Goal: Task Accomplishment & Management: Manage account settings

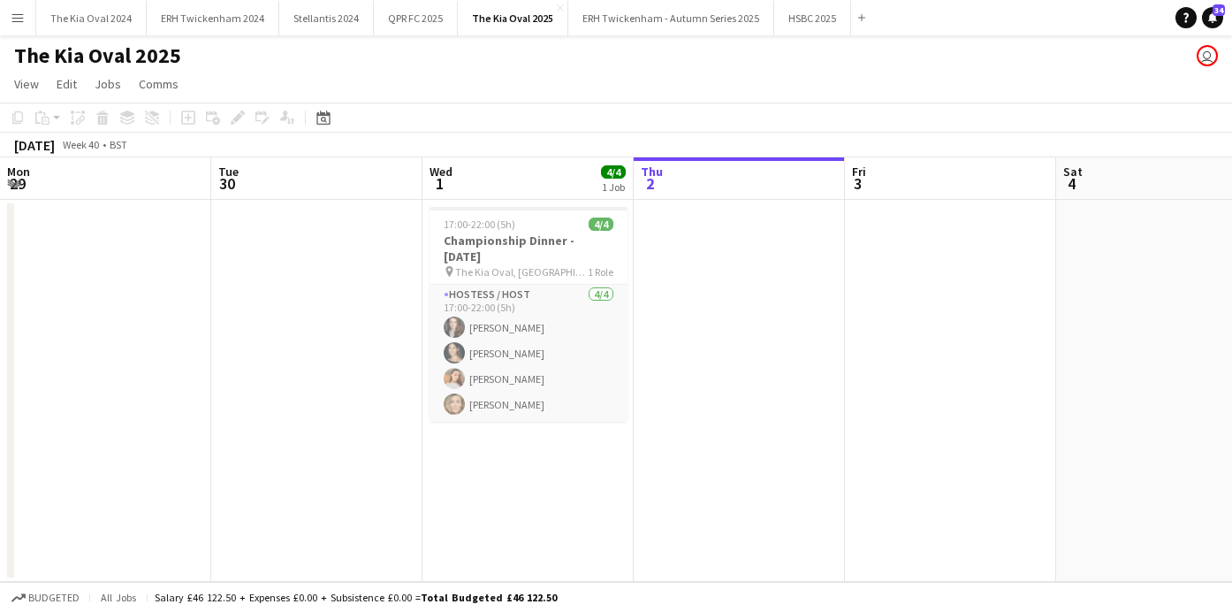
scroll to position [0, 422]
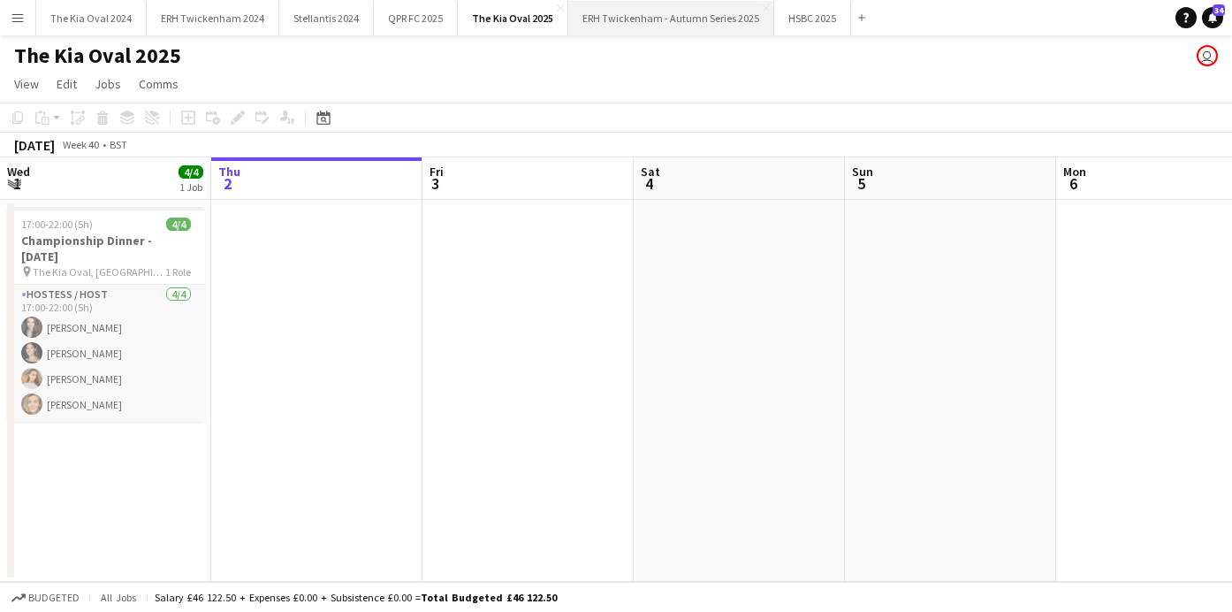
click at [650, 15] on button "ERH Twickenham - Autumn Series 2025 Close" at bounding box center [671, 18] width 206 height 34
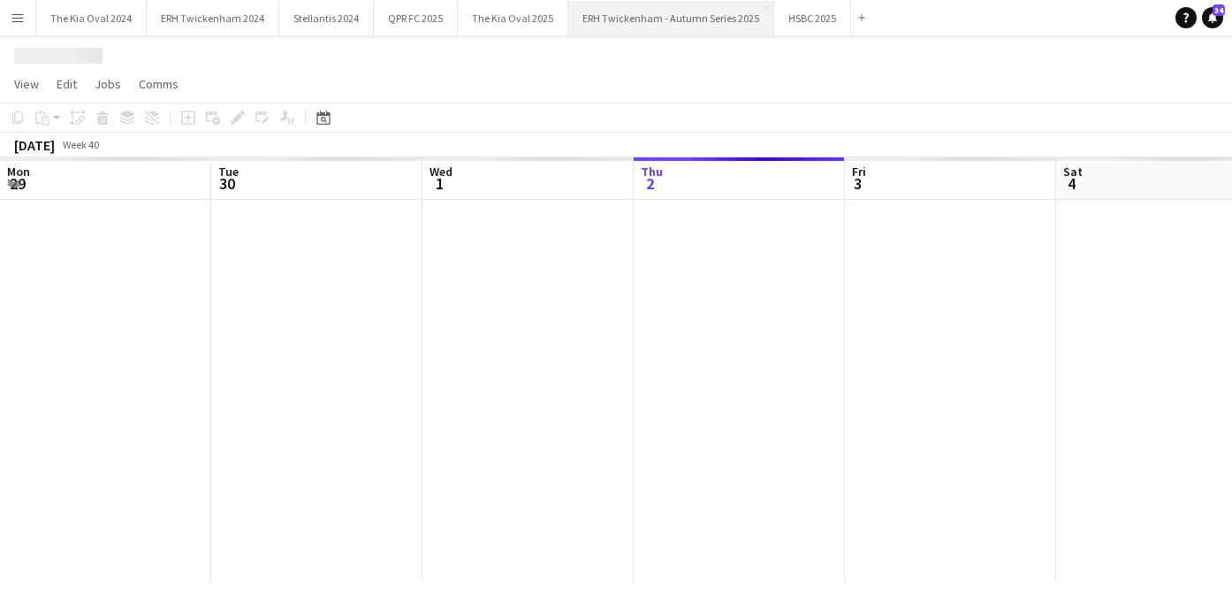
scroll to position [0, 422]
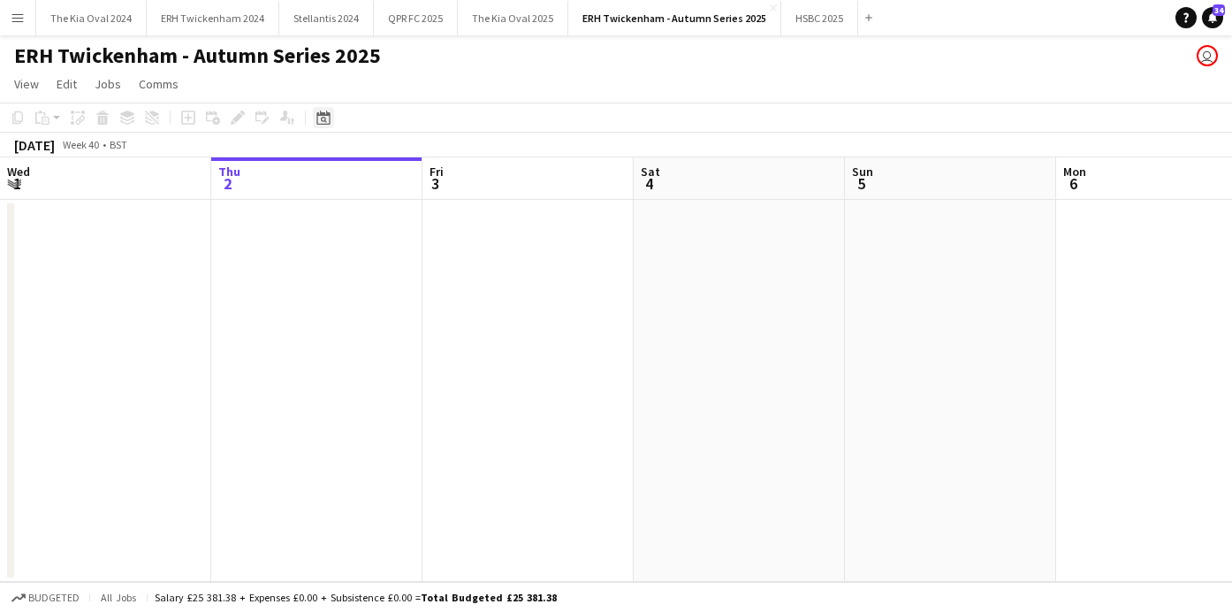
click at [326, 120] on icon "Date picker" at bounding box center [323, 117] width 14 height 14
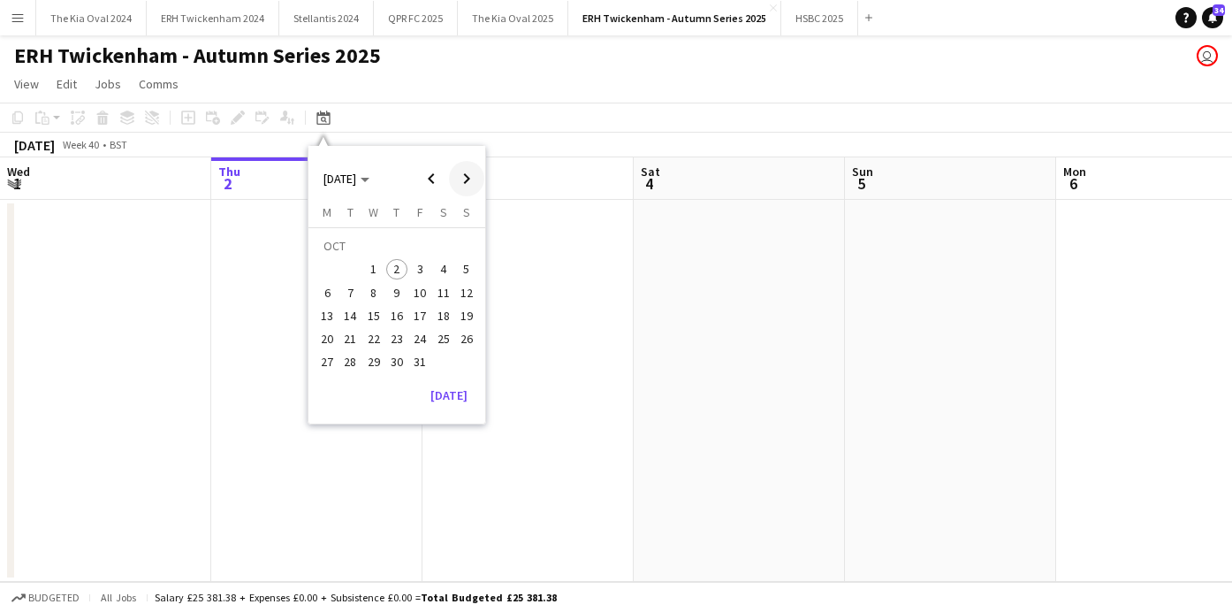
click at [472, 174] on span "Next month" at bounding box center [466, 178] width 35 height 35
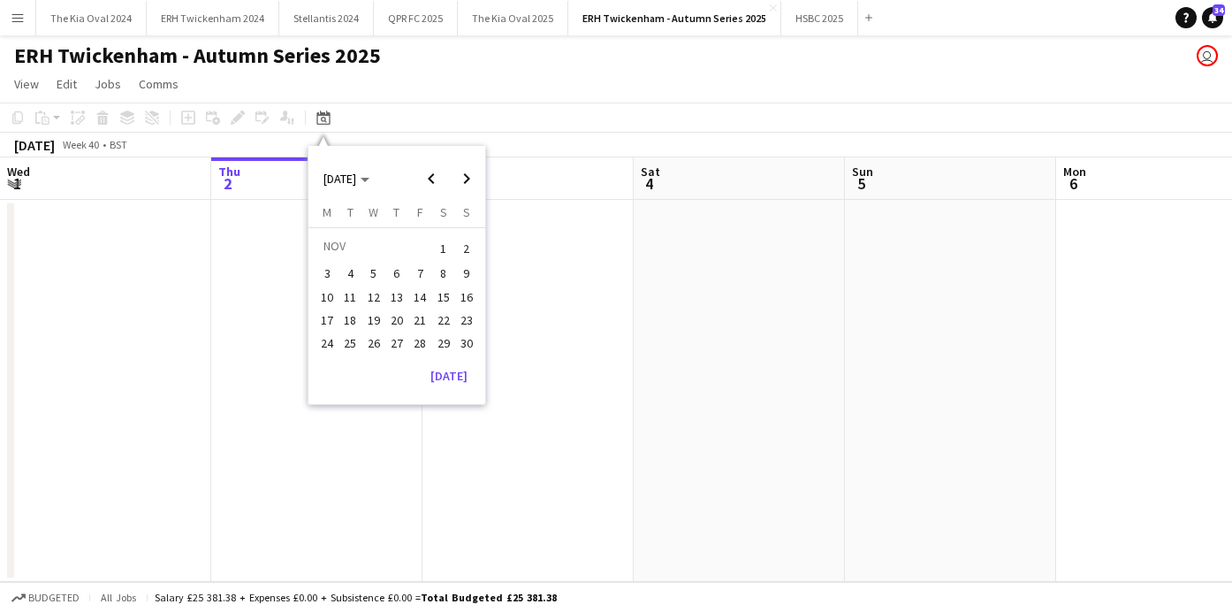
click at [448, 247] on span "1" at bounding box center [443, 248] width 21 height 25
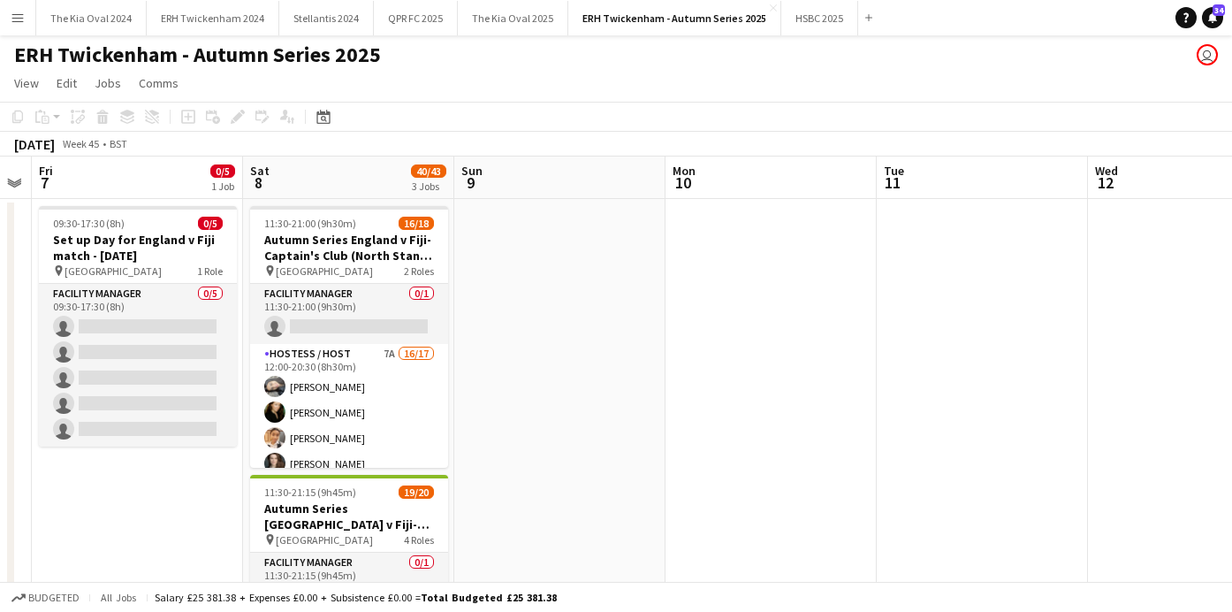
scroll to position [0, 669]
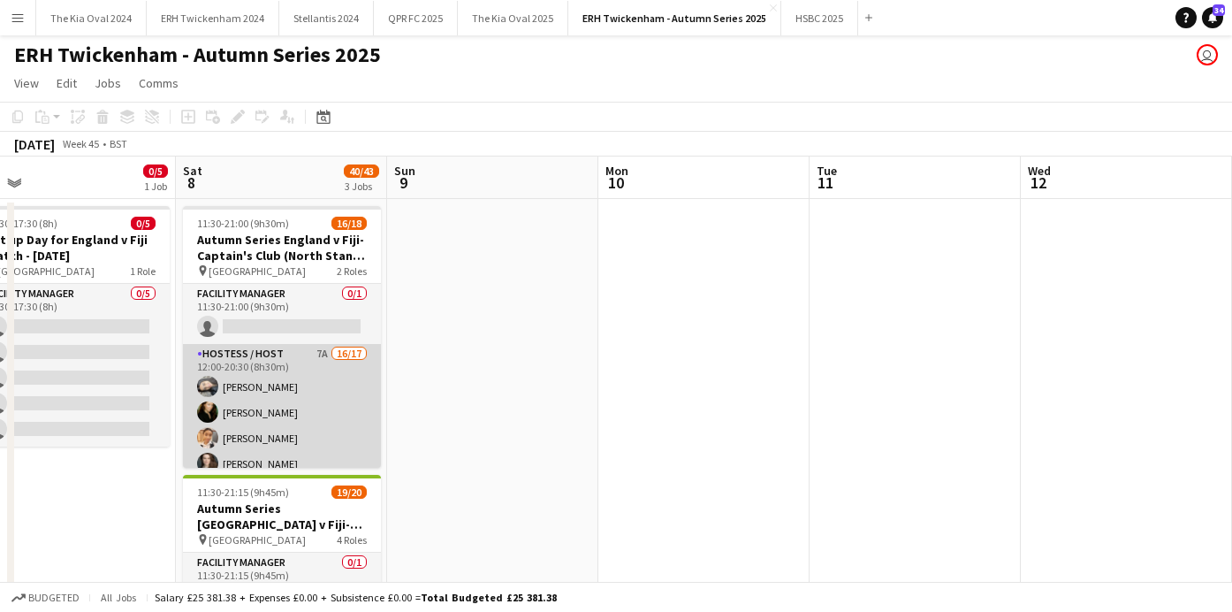
click at [237, 384] on app-card-role "Hostess / Host 7A 16/17 12:00-20:30 (8h30m) [PERSON_NAME] [PERSON_NAME] [PERSON…" at bounding box center [282, 579] width 198 height 470
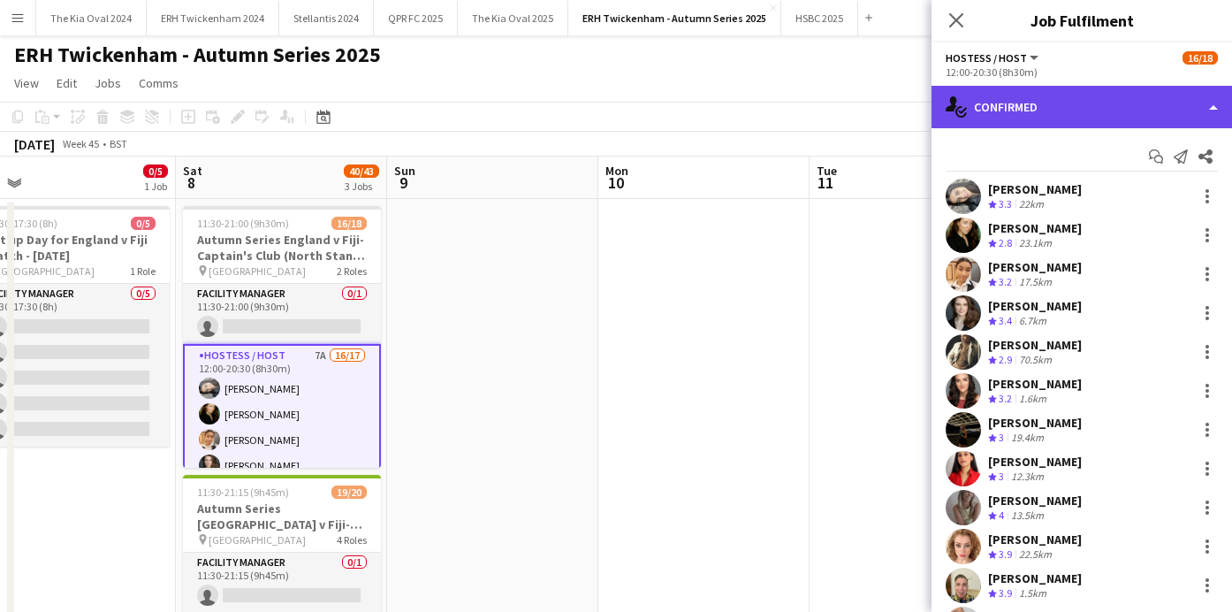
click at [1080, 103] on div "single-neutral-actions-check-2 Confirmed" at bounding box center [1081, 107] width 300 height 42
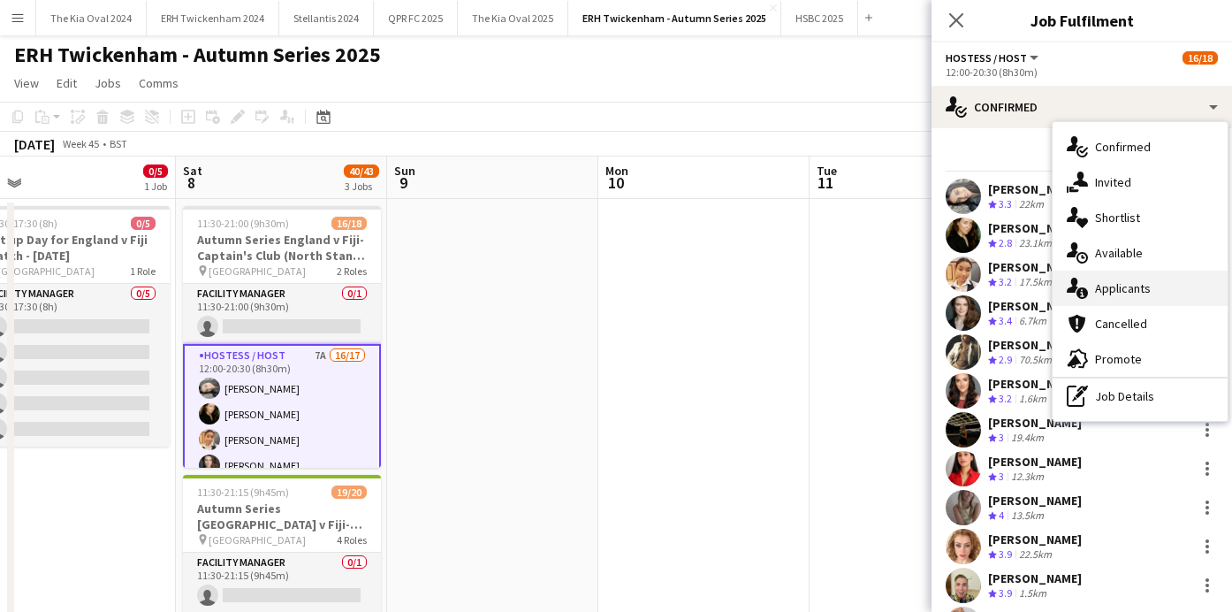
click at [1143, 285] on span "Applicants" at bounding box center [1123, 288] width 56 height 16
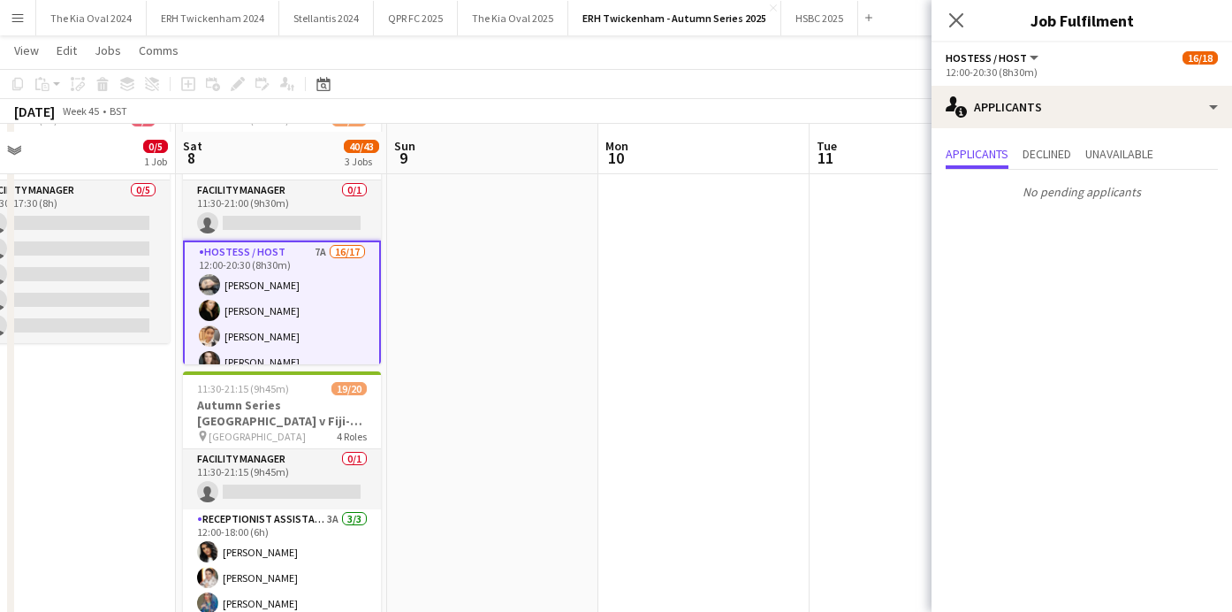
scroll to position [129, 0]
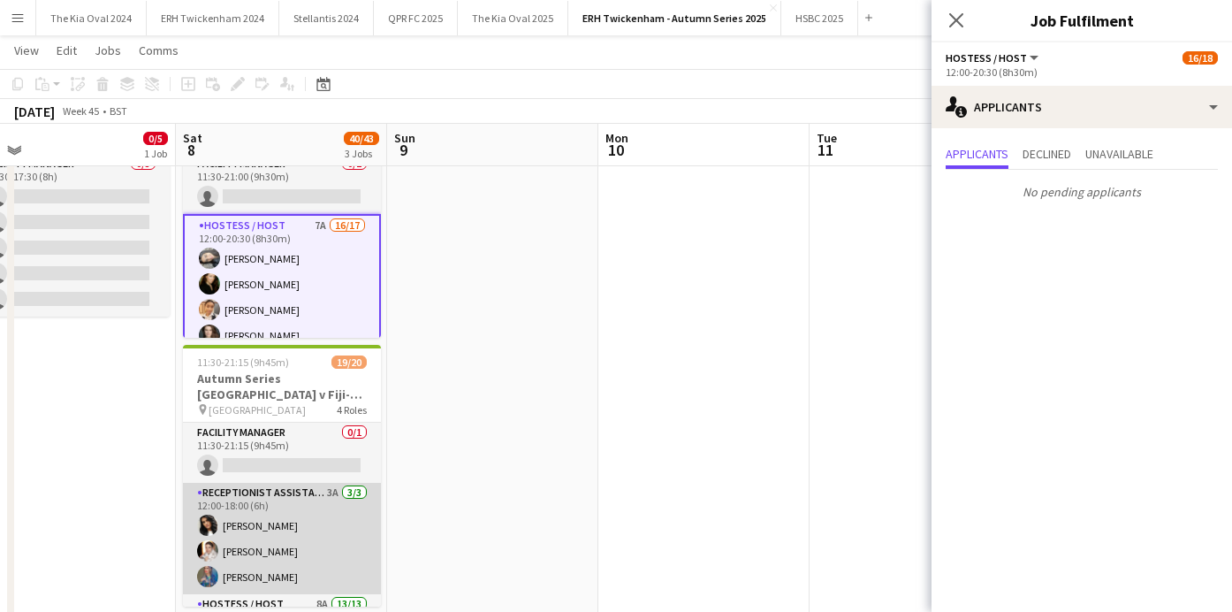
click at [334, 523] on app-card-role "Receptionist Assistant 3A [DATE] 12:00-18:00 (6h) [PERSON_NAME] [PERSON_NAME] […" at bounding box center [282, 538] width 198 height 111
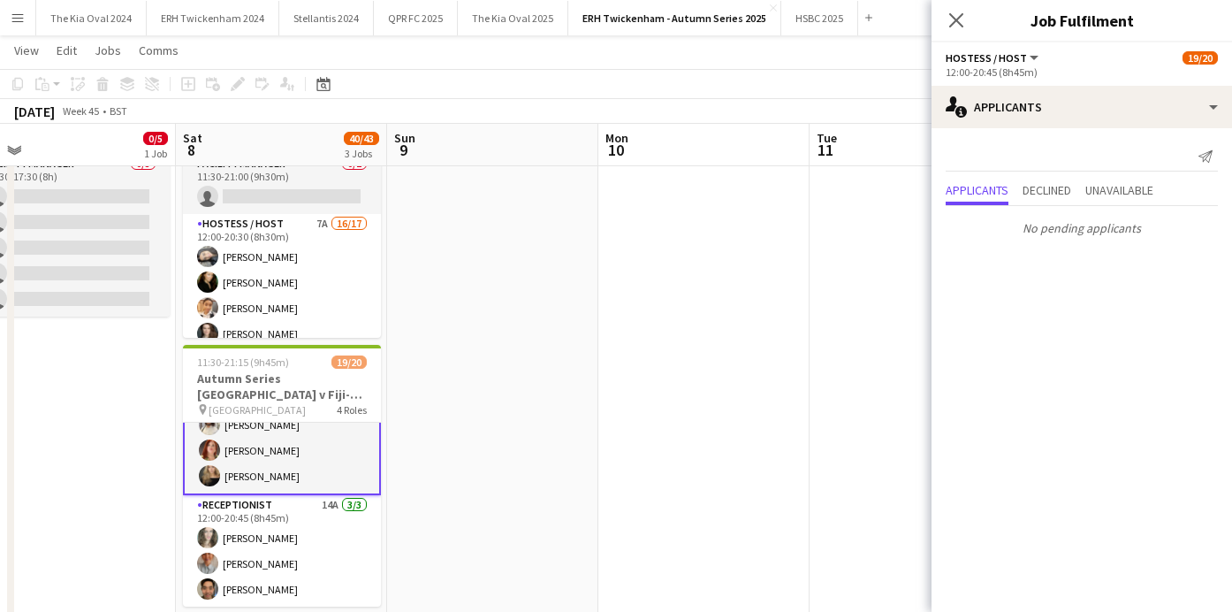
click at [334, 523] on app-card-role "Receptionist 14A [DATE] 12:00-20:45 (8h45m) [PERSON_NAME] [PERSON_NAME] Sheveka…" at bounding box center [282, 550] width 198 height 111
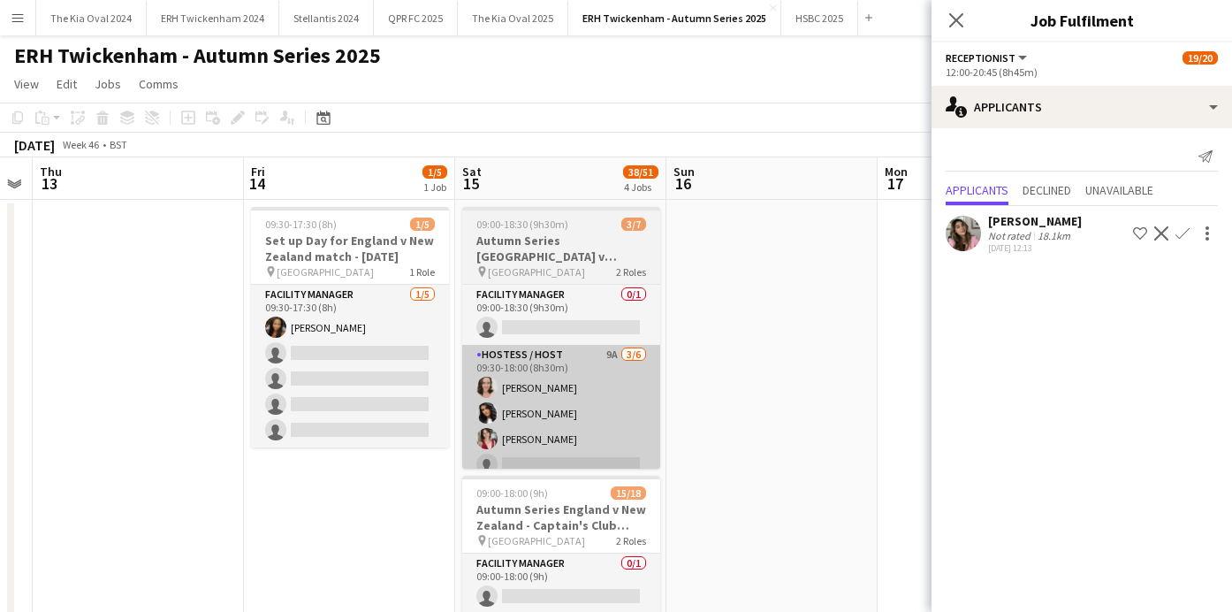
scroll to position [0, 605]
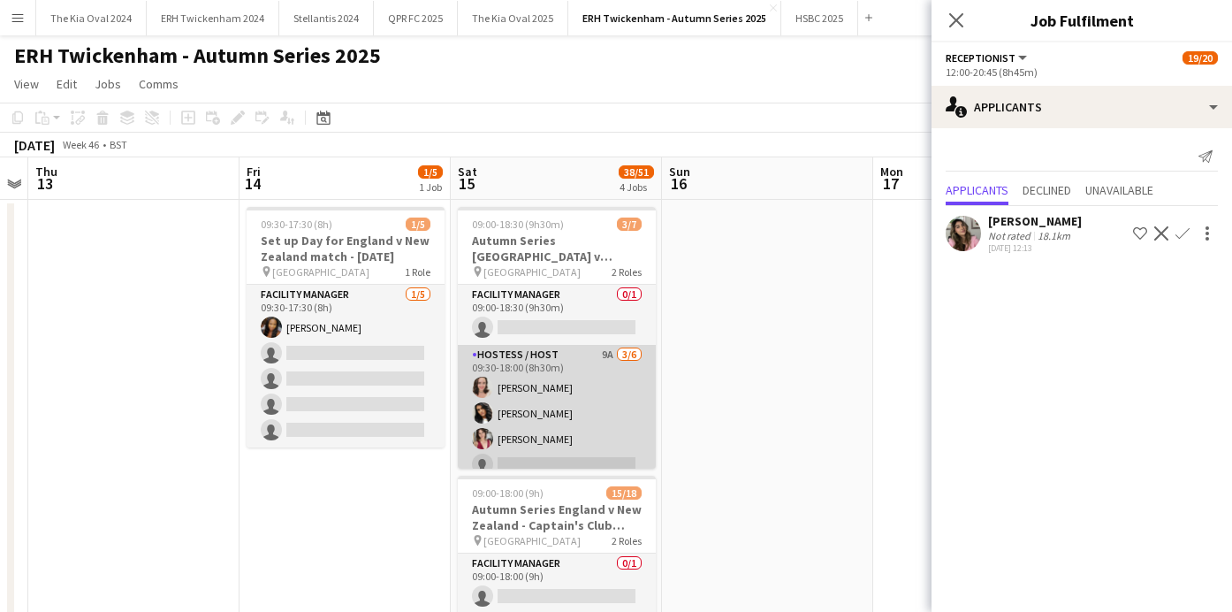
click at [634, 414] on app-card-role "Hostess / Host 9A [DATE] 09:30-18:00 (8h30m) [PERSON_NAME] [PERSON_NAME] [PERSO…" at bounding box center [557, 439] width 198 height 188
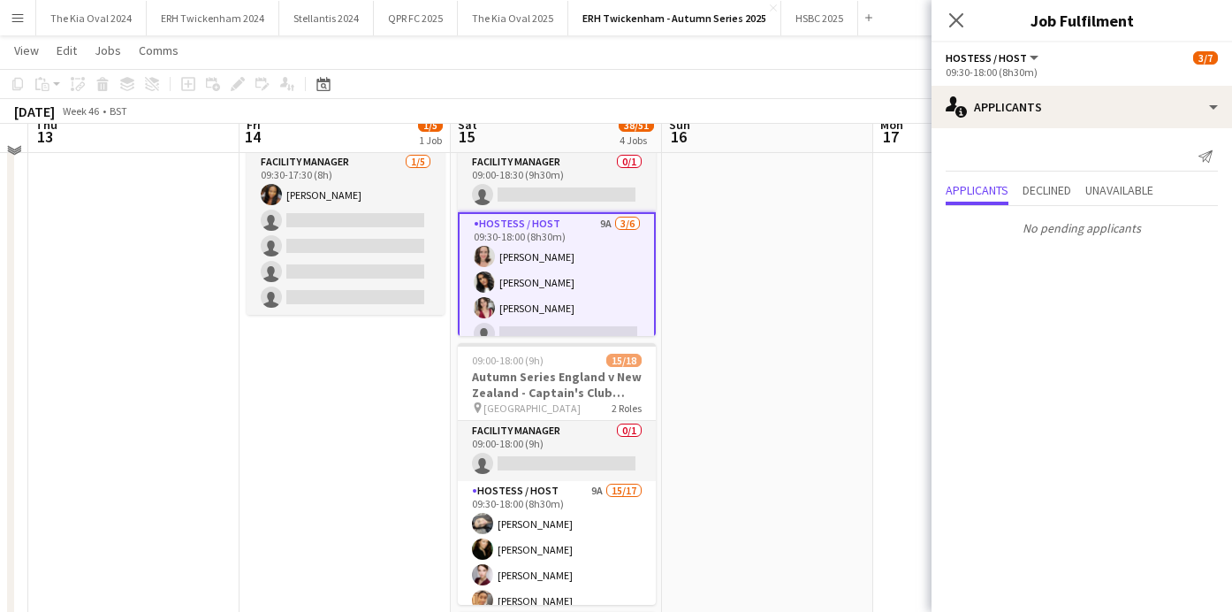
scroll to position [133, 0]
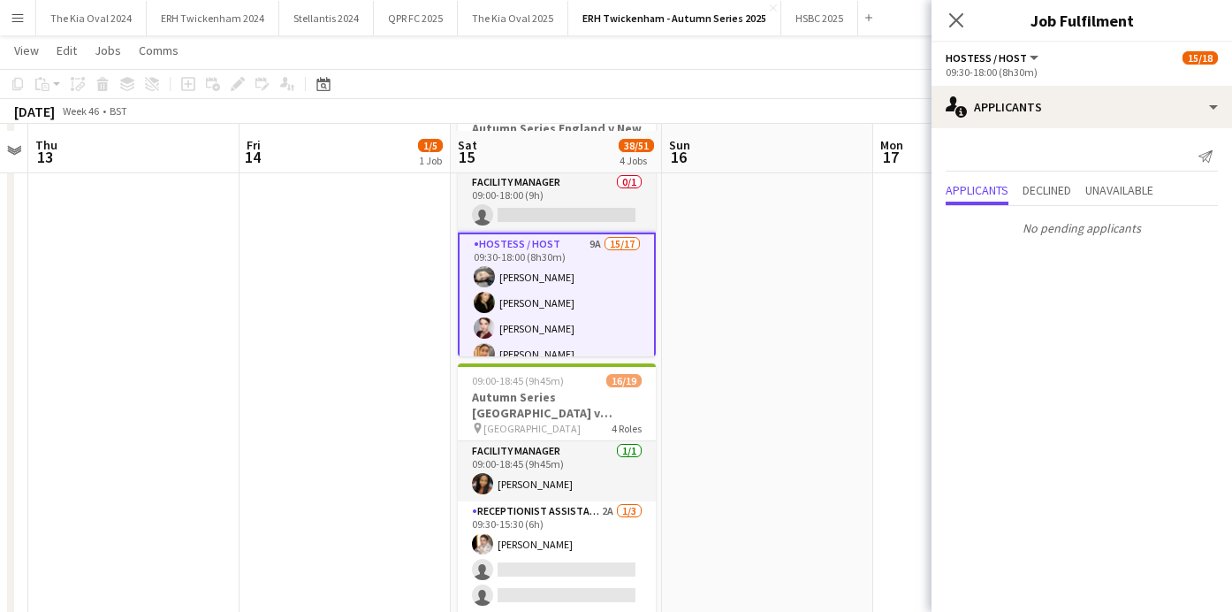
scroll to position [386, 0]
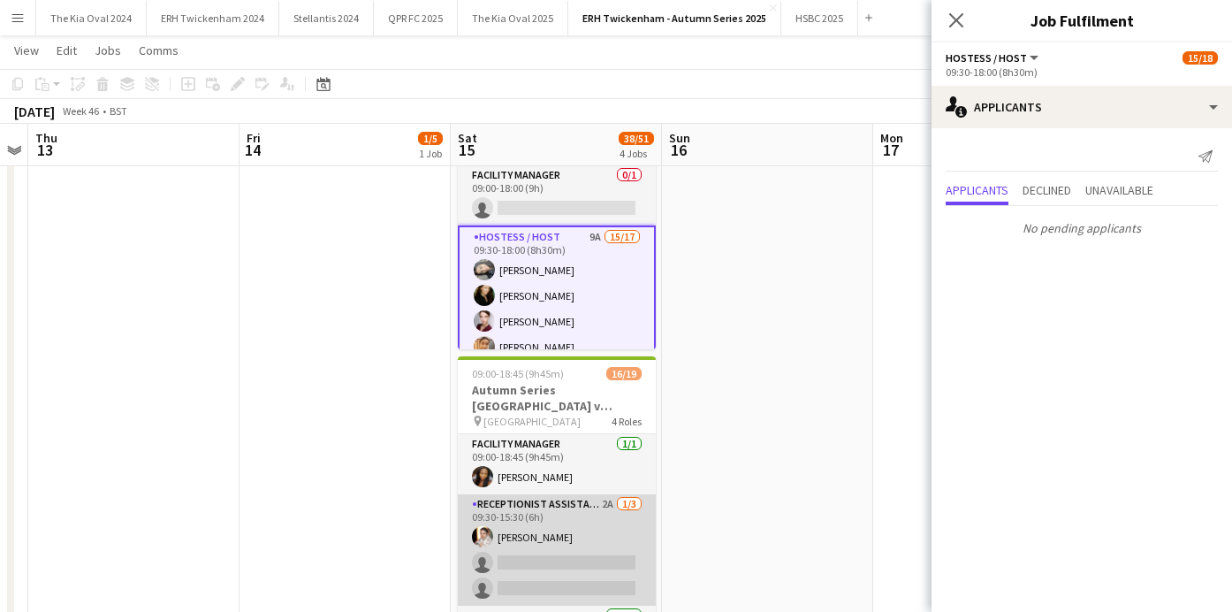
click at [612, 536] on app-card-role "Receptionist Assistant 2A [DATE] 09:30-15:30 (6h) [PERSON_NAME] single-neutral-…" at bounding box center [557, 549] width 198 height 111
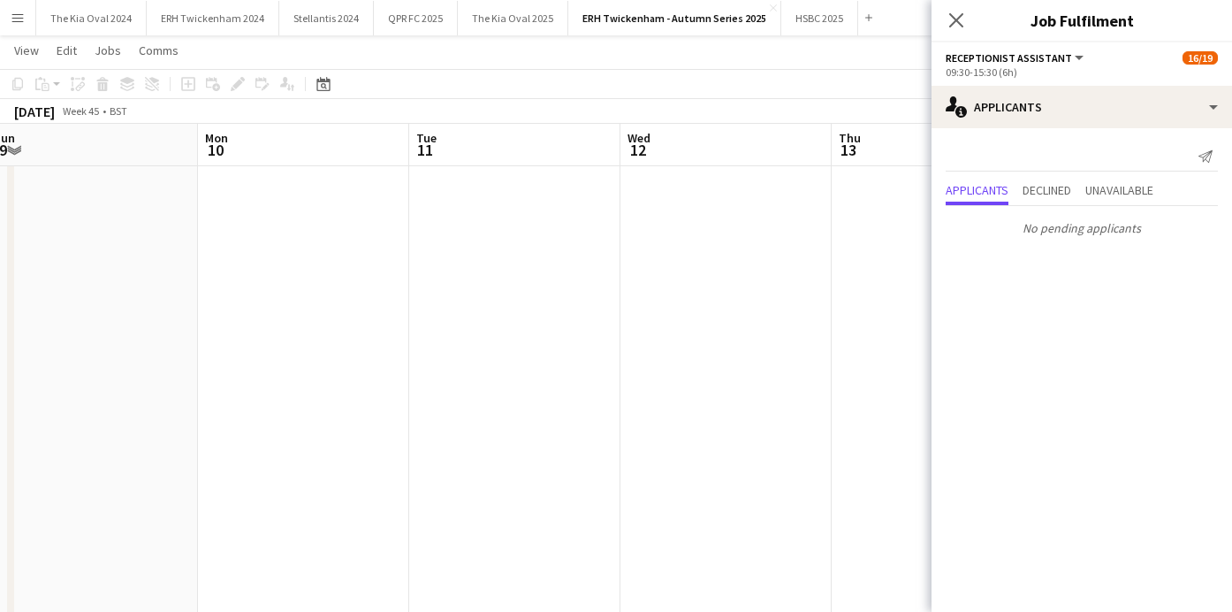
scroll to position [0, 385]
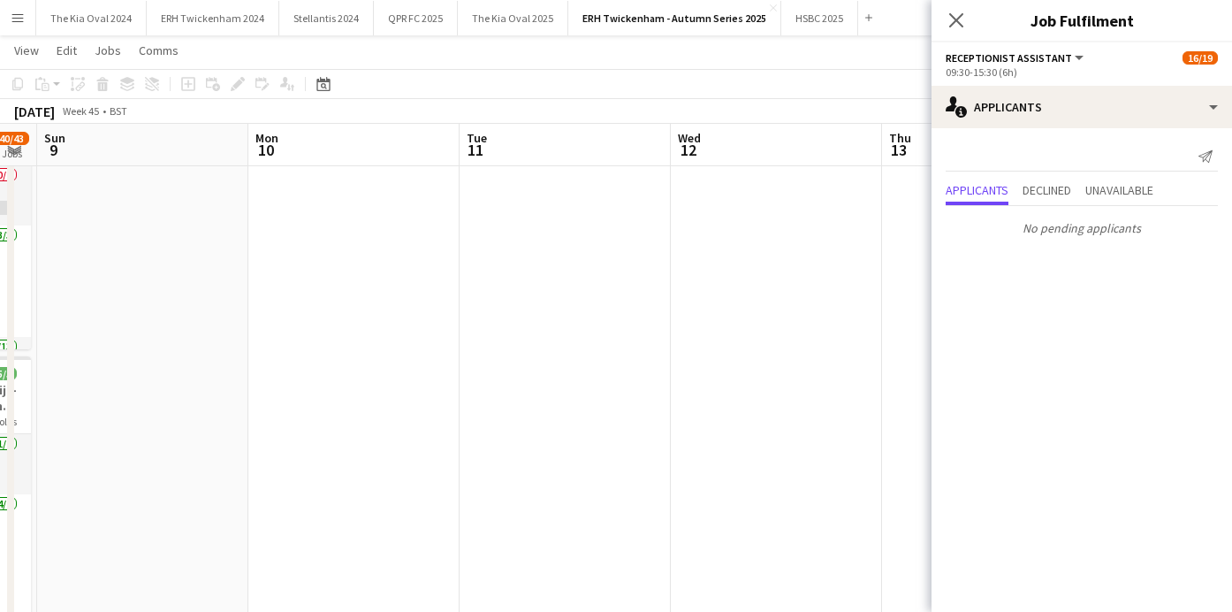
click at [356, 345] on app-date-cell at bounding box center [353, 367] width 211 height 1110
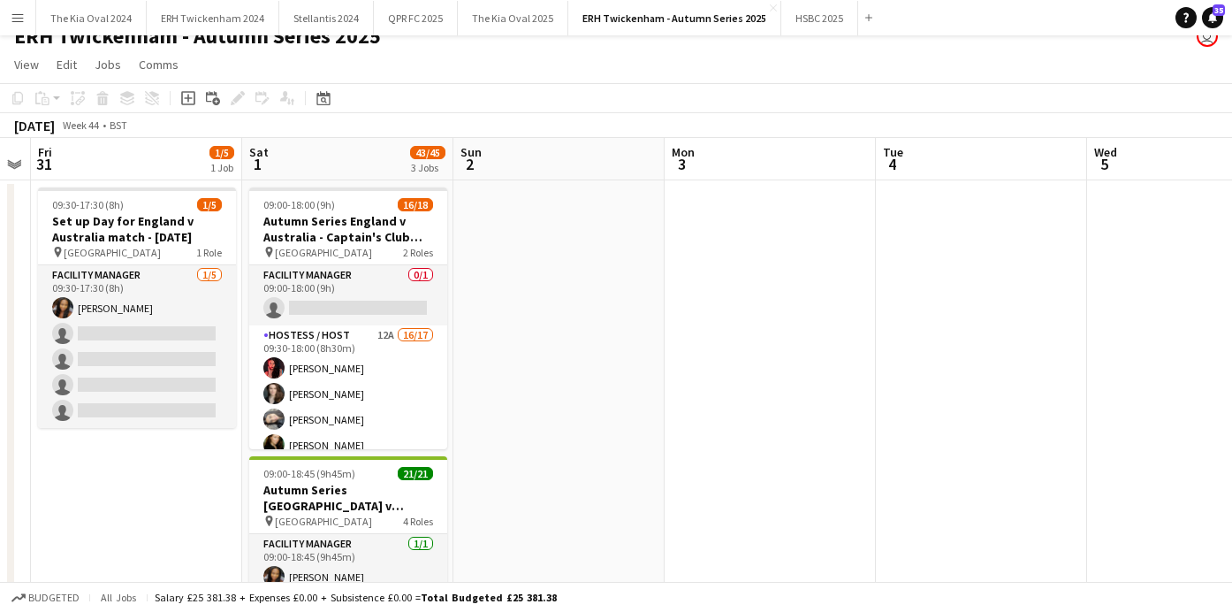
scroll to position [0, 0]
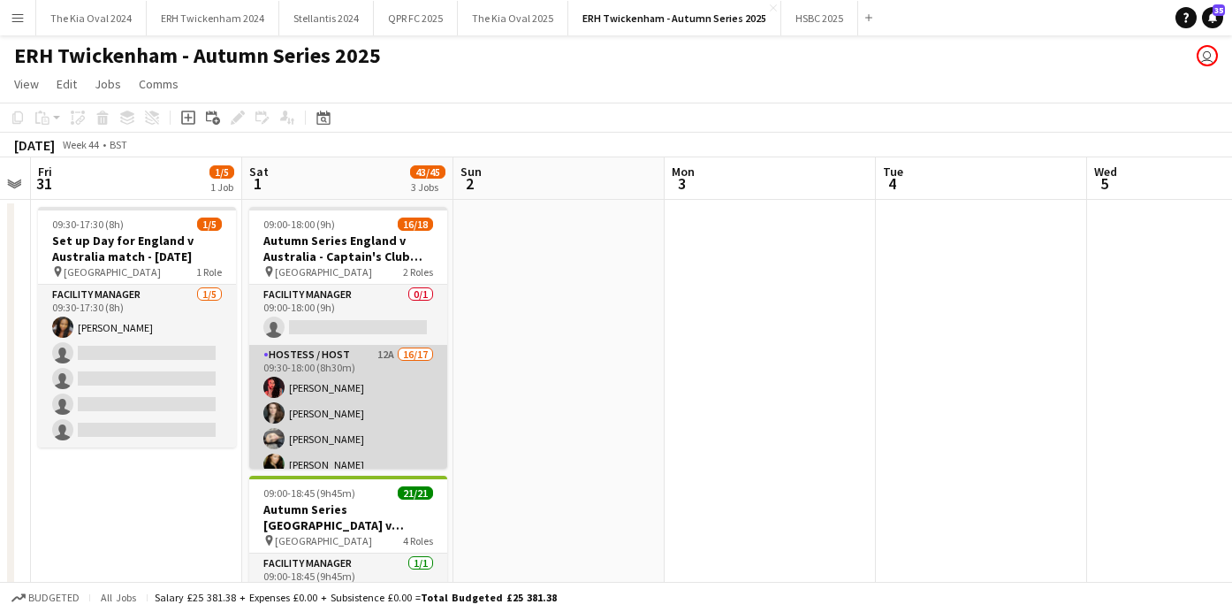
click at [405, 418] on app-card-role "Hostess / Host 12A 16/17 09:30-18:00 (8h30m) [PERSON_NAME] Pricinoc [PERSON_NAM…" at bounding box center [348, 582] width 198 height 475
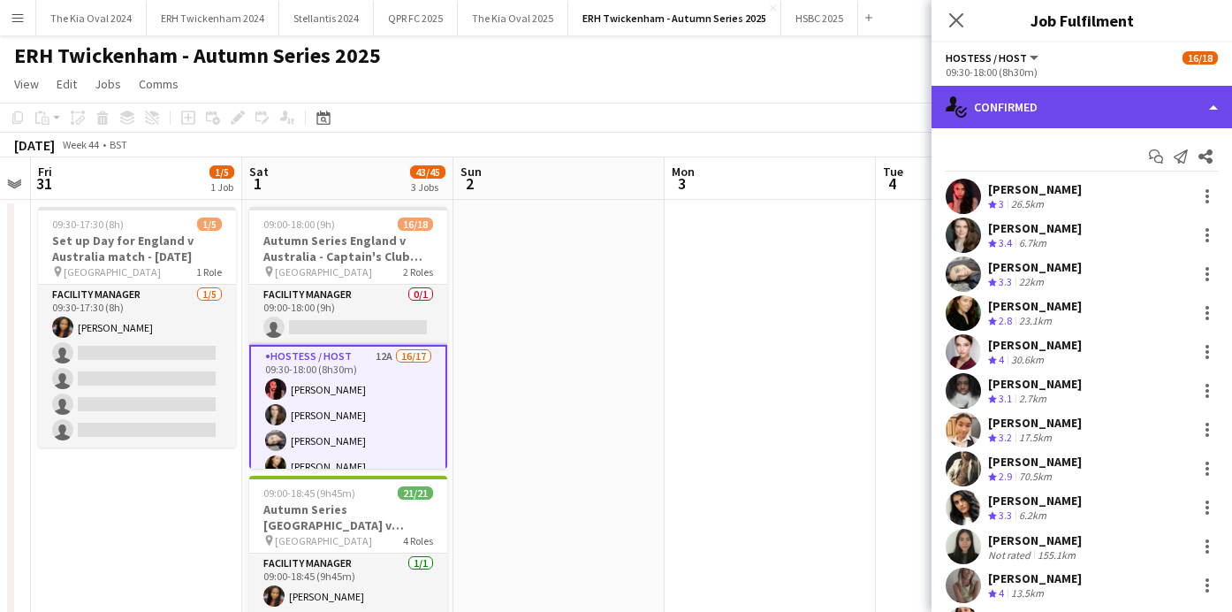
click at [1028, 111] on div "single-neutral-actions-check-2 Confirmed" at bounding box center [1081, 107] width 300 height 42
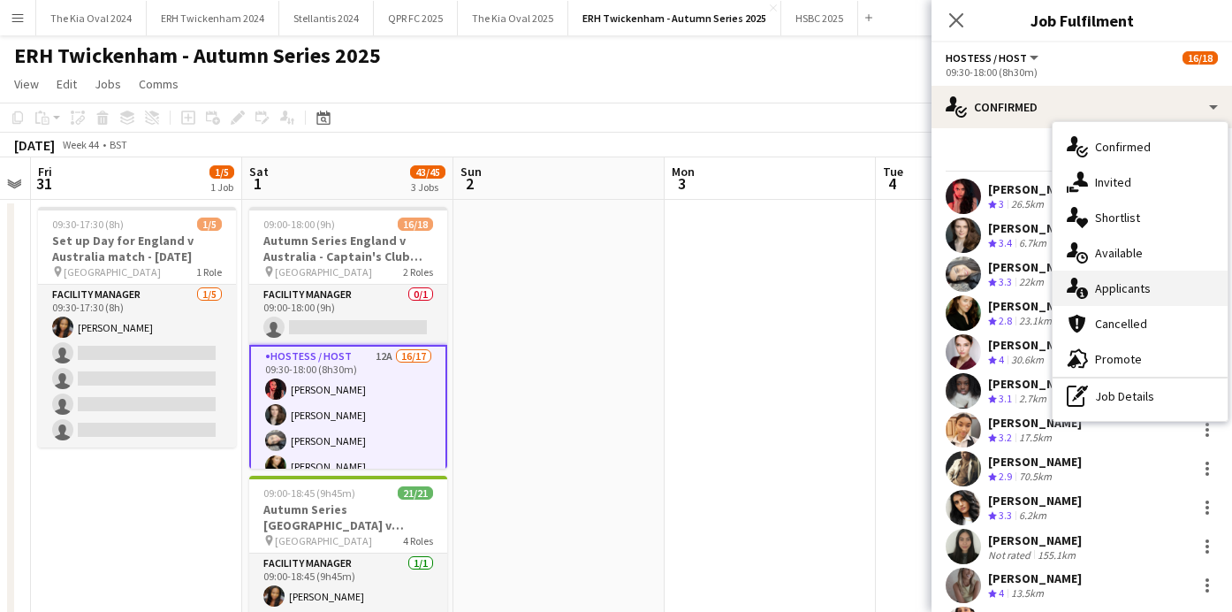
click at [1150, 277] on div "single-neutral-actions-information Applicants" at bounding box center [1140, 287] width 175 height 35
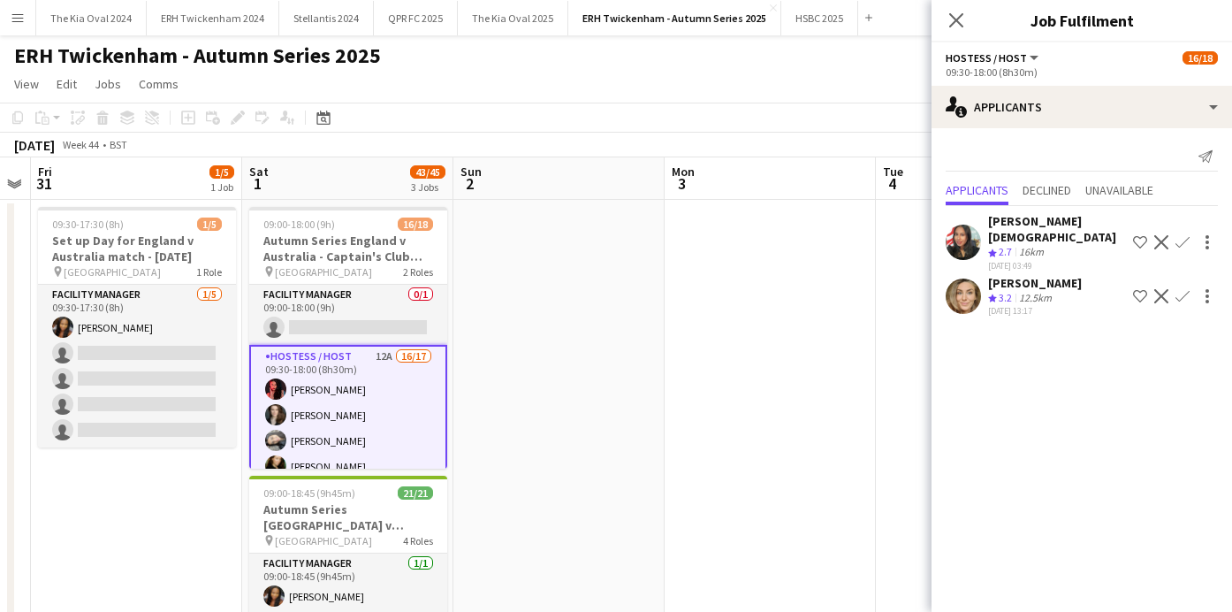
click at [1183, 289] on app-icon "Confirm" at bounding box center [1182, 296] width 14 height 14
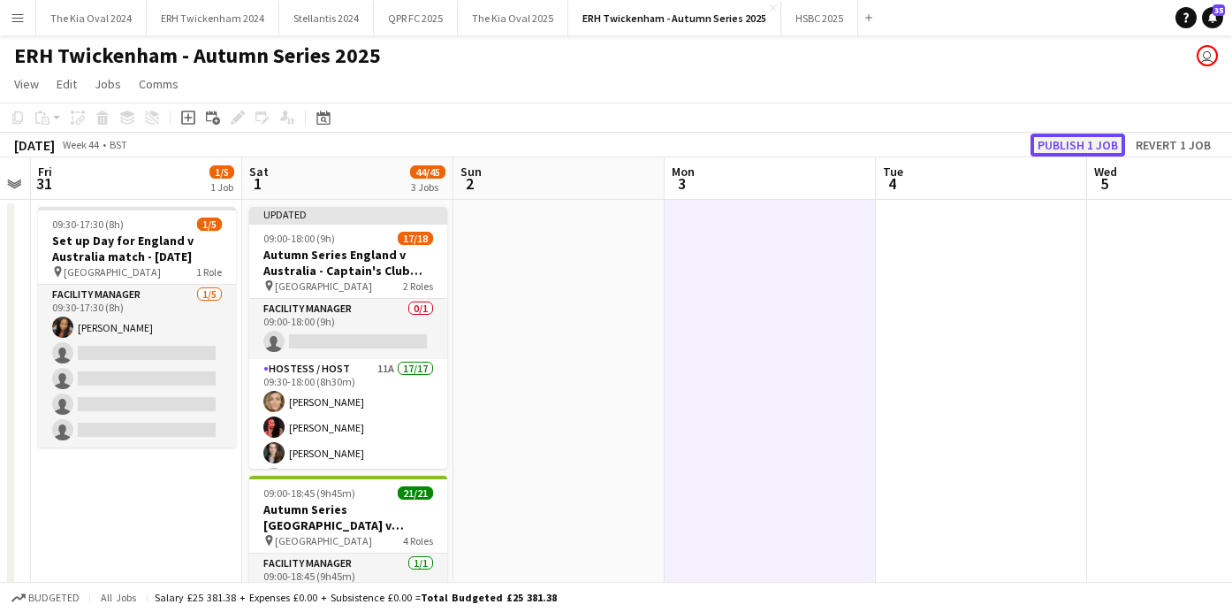
click at [1081, 149] on button "Publish 1 job" at bounding box center [1077, 144] width 95 height 23
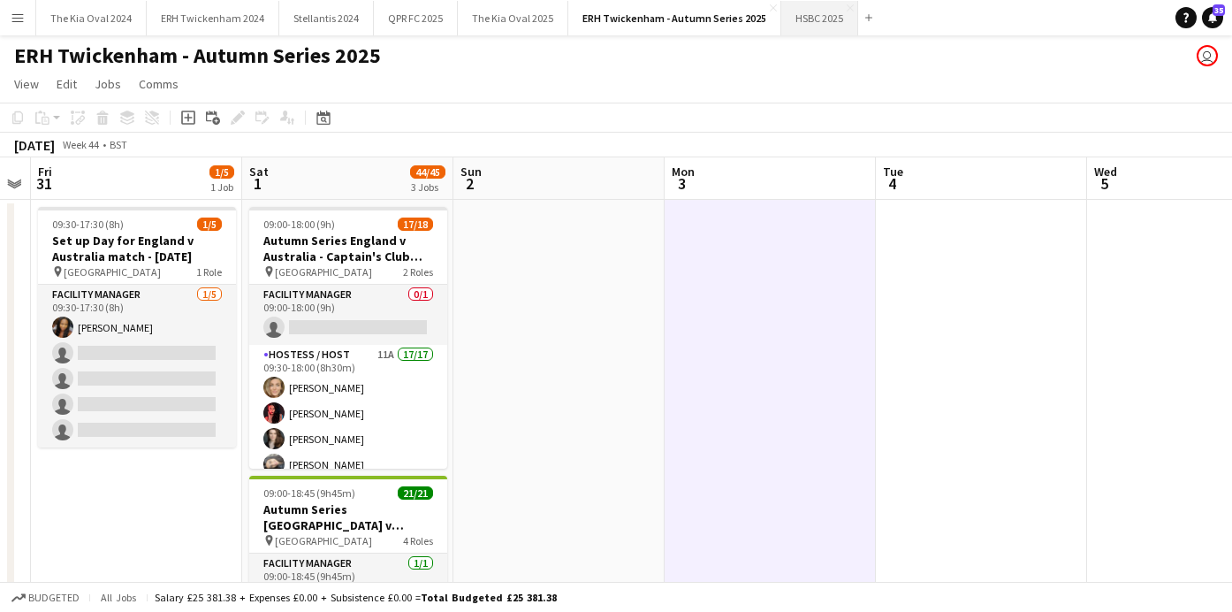
click at [795, 19] on button "HSBC 2025 Close" at bounding box center [819, 18] width 77 height 34
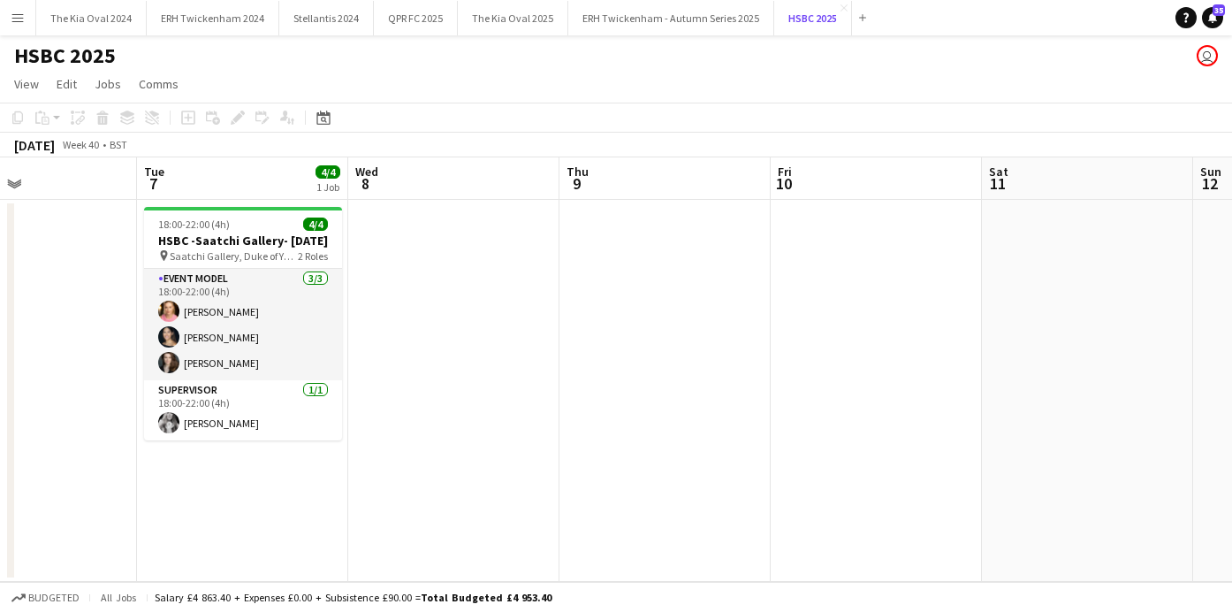
scroll to position [0, 550]
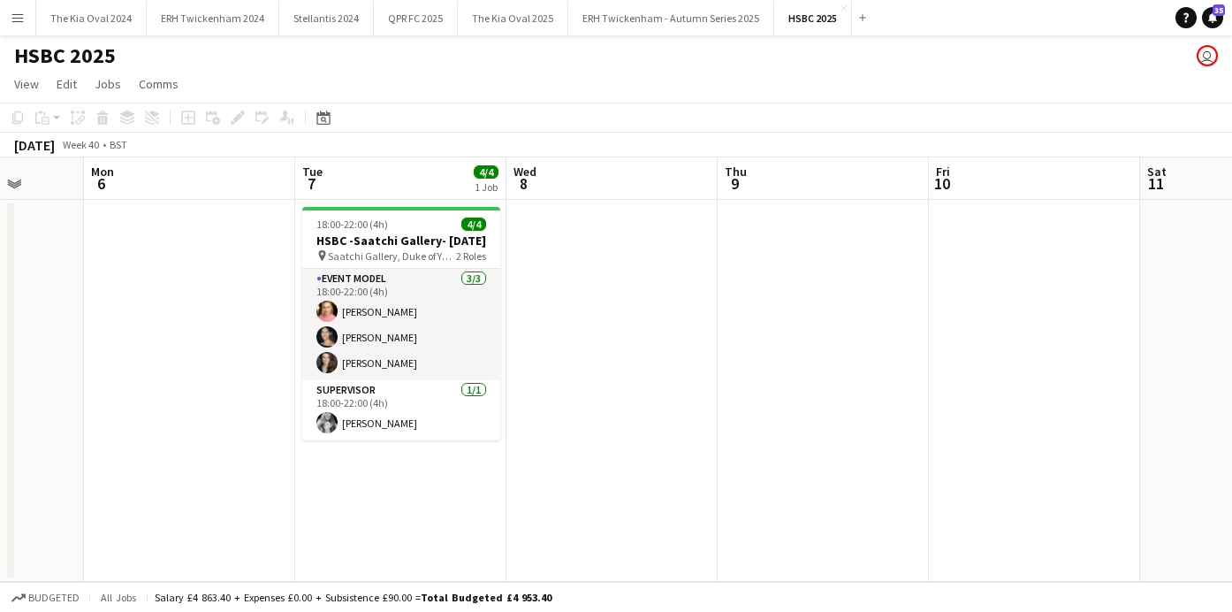
click at [50, 61] on h1 "HSBC 2025" at bounding box center [65, 55] width 102 height 27
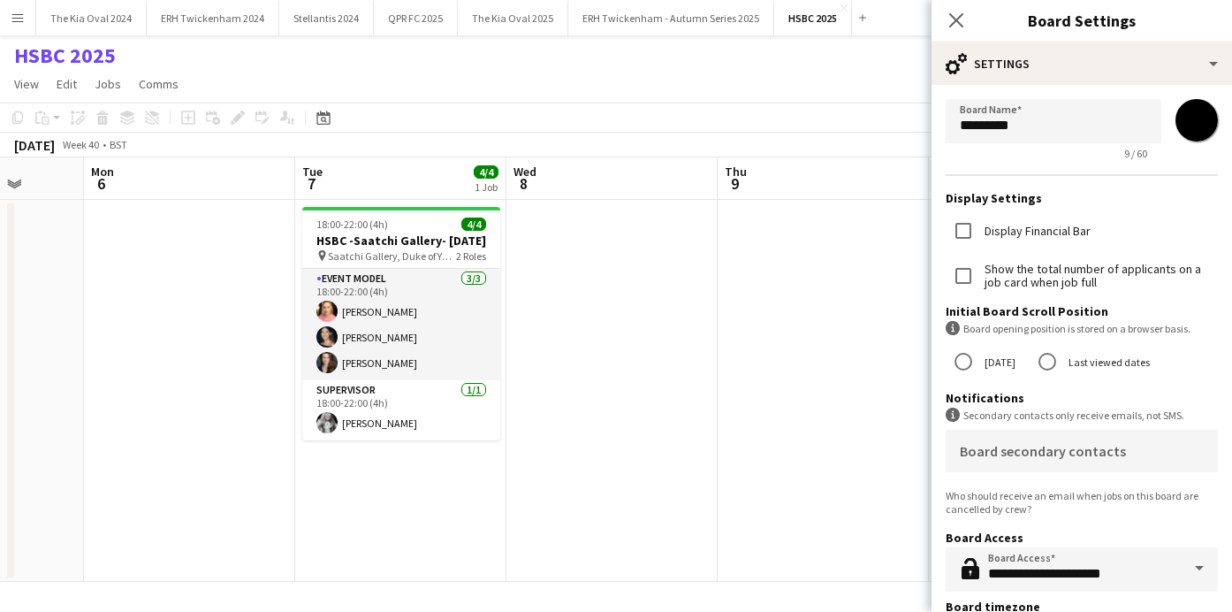
click at [579, 354] on app-date-cell at bounding box center [611, 391] width 211 height 382
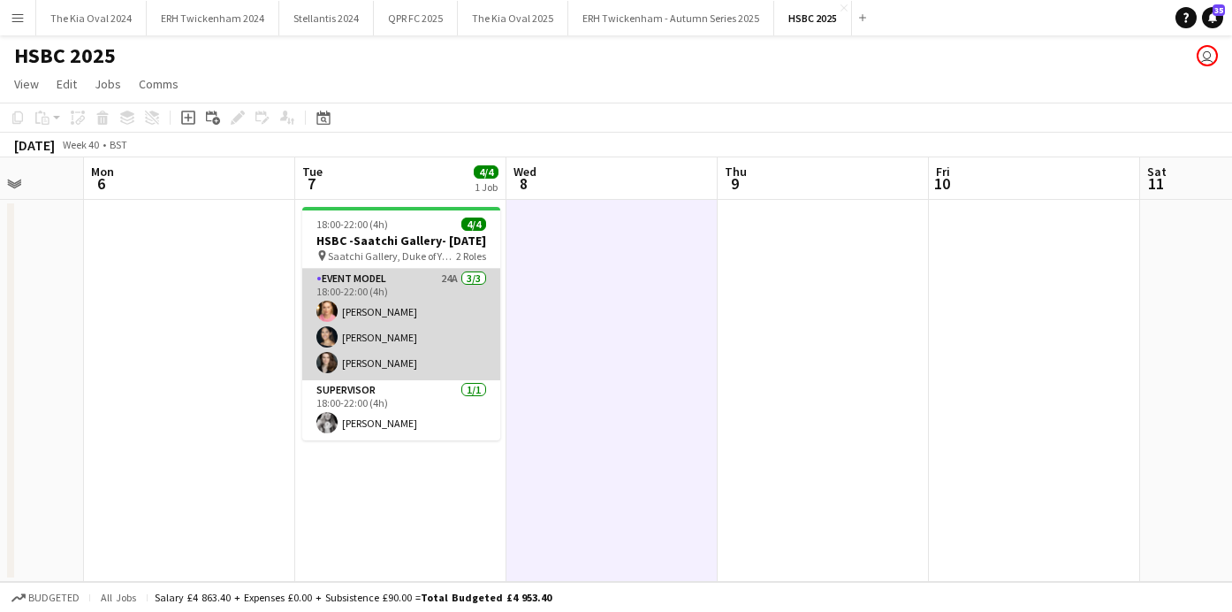
click at [437, 339] on app-card-role "Event Model 24A [DATE] 18:00-22:00 (4h) [PERSON_NAME] [PERSON_NAME] [PERSON_NAM…" at bounding box center [401, 324] width 198 height 111
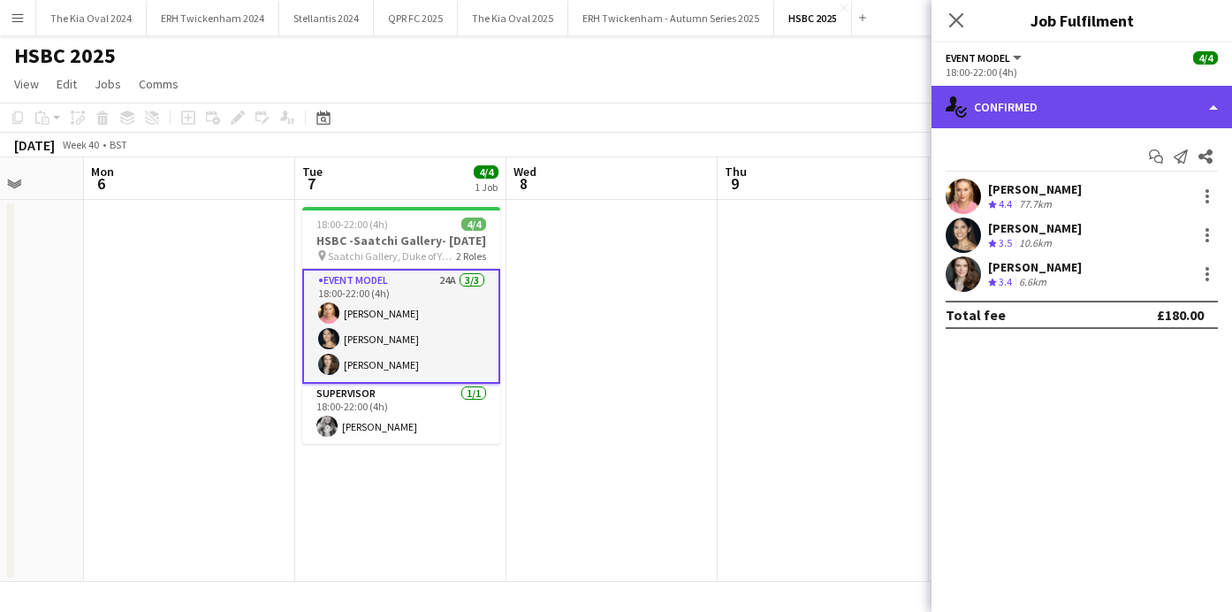
click at [1110, 120] on div "single-neutral-actions-check-2 Confirmed" at bounding box center [1081, 107] width 300 height 42
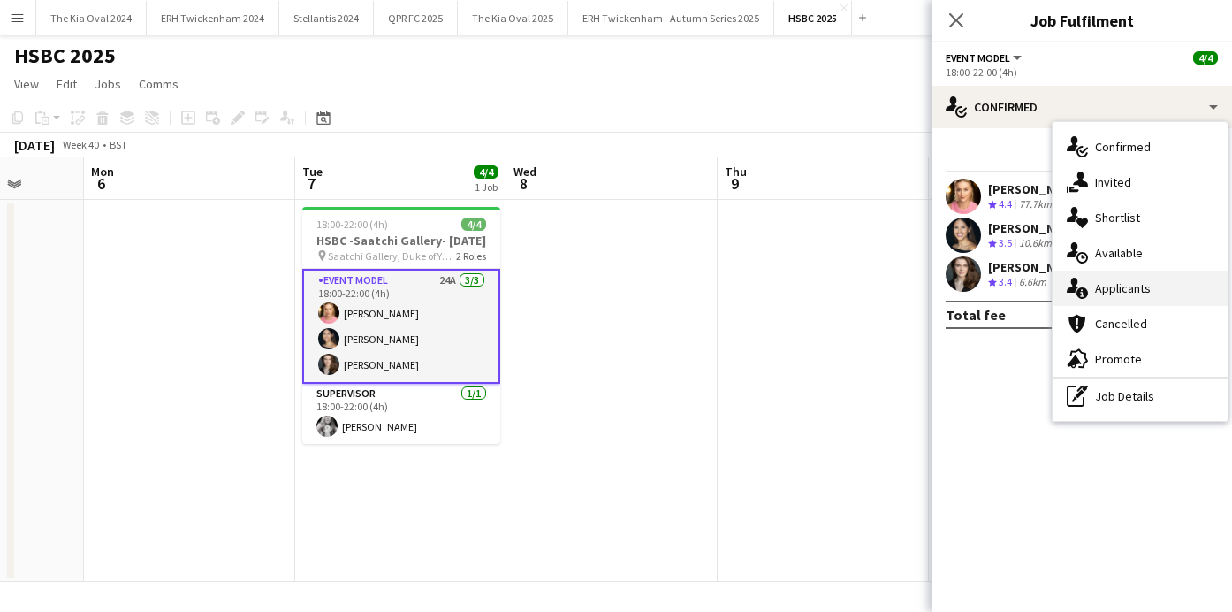
click at [1164, 296] on div "single-neutral-actions-information Applicants" at bounding box center [1140, 287] width 175 height 35
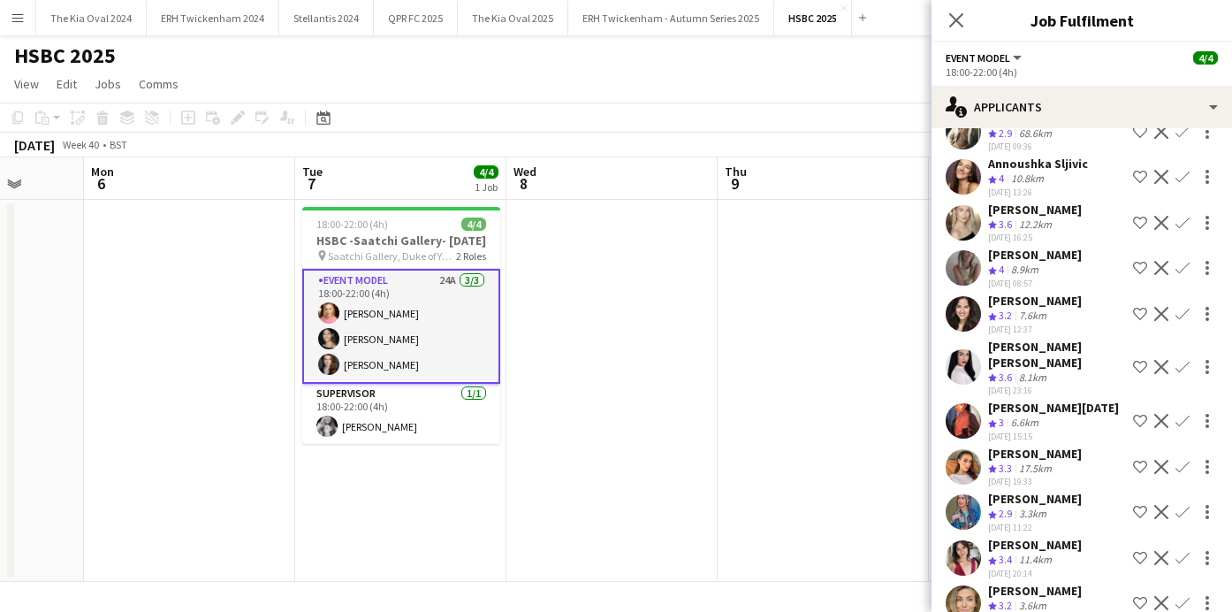
scroll to position [699, 0]
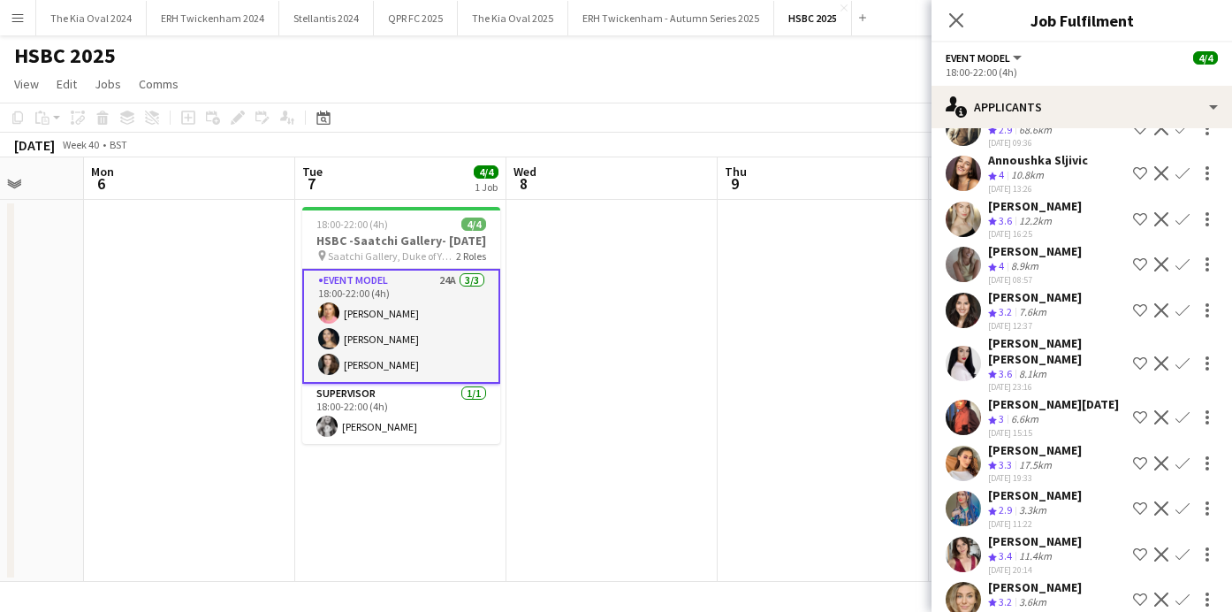
click at [678, 301] on app-date-cell at bounding box center [611, 391] width 211 height 382
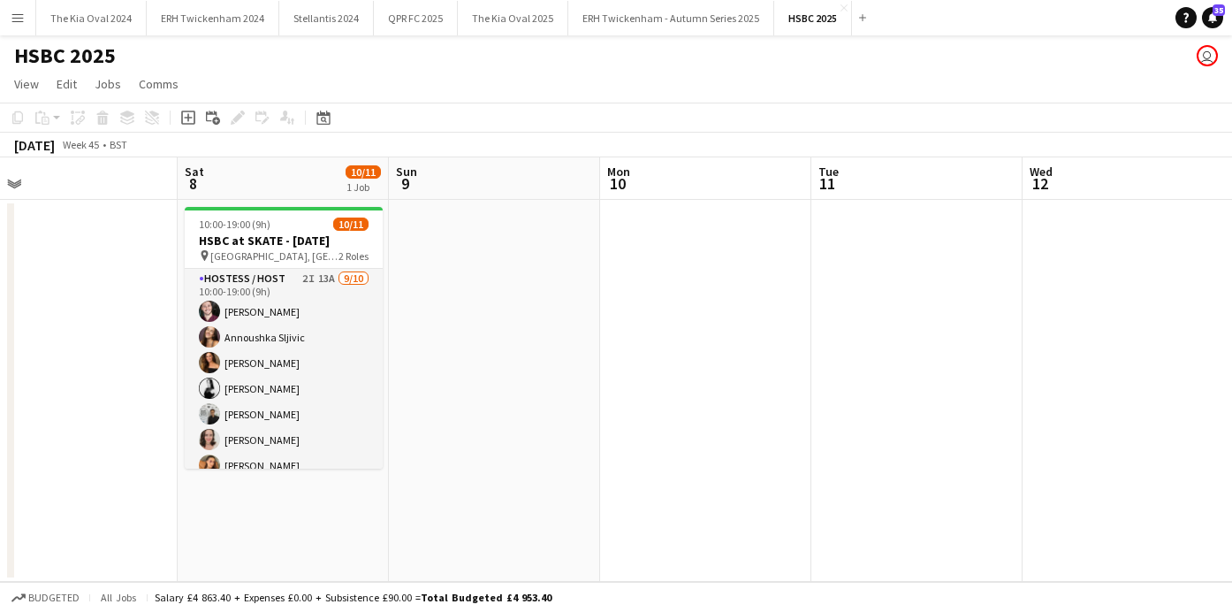
scroll to position [0, 455]
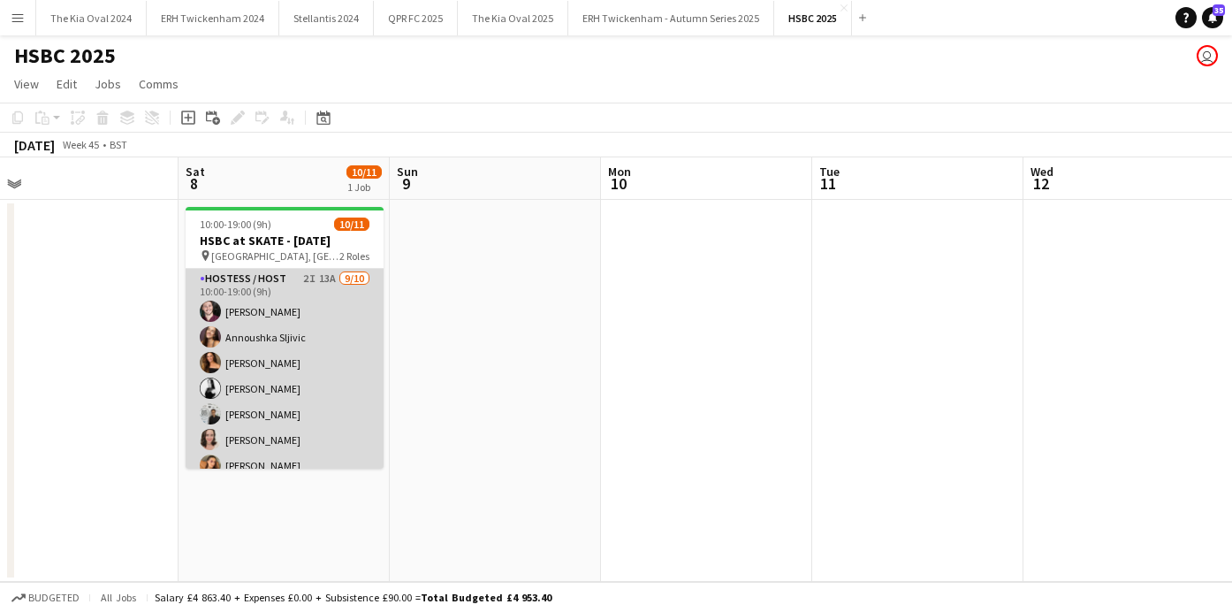
click at [290, 385] on app-card-role "Hostess / Host 2I 13A [DATE] 10:00-19:00 (9h) [PERSON_NAME] Annoushka Sljivic […" at bounding box center [285, 414] width 198 height 291
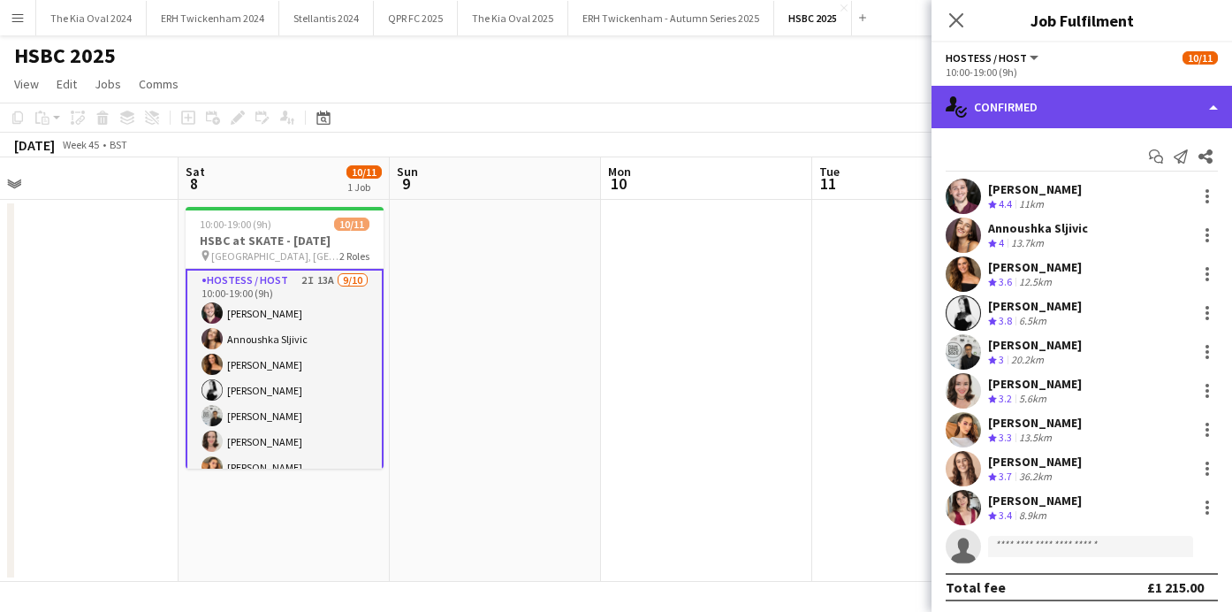
click at [1114, 108] on div "single-neutral-actions-check-2 Confirmed" at bounding box center [1081, 107] width 300 height 42
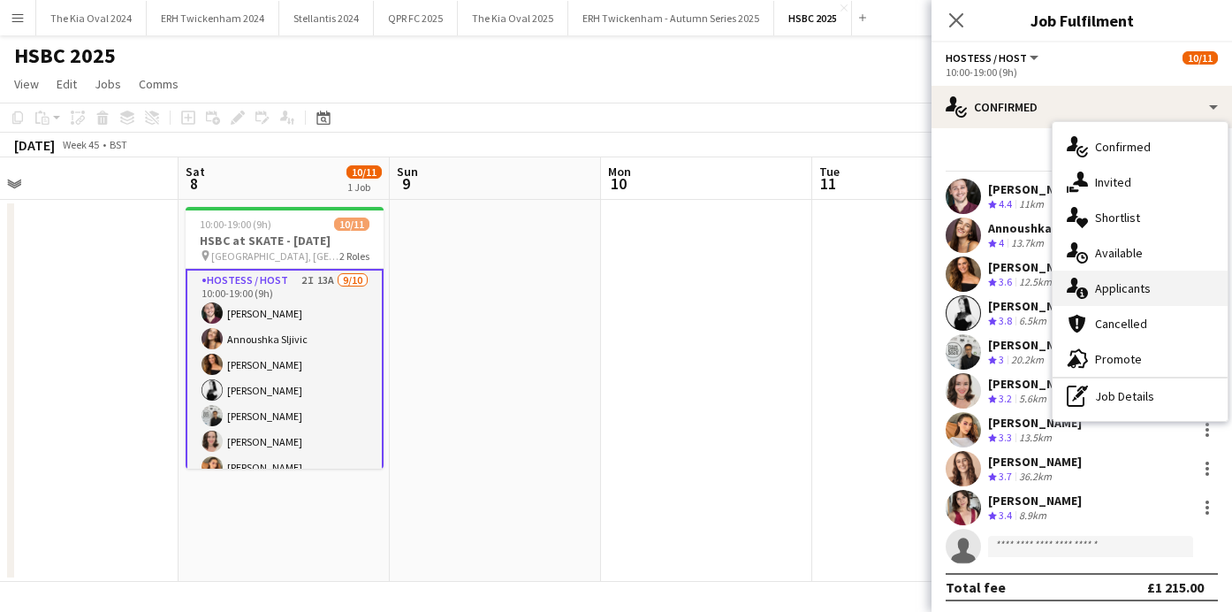
click at [1190, 299] on div "single-neutral-actions-information Applicants" at bounding box center [1140, 287] width 175 height 35
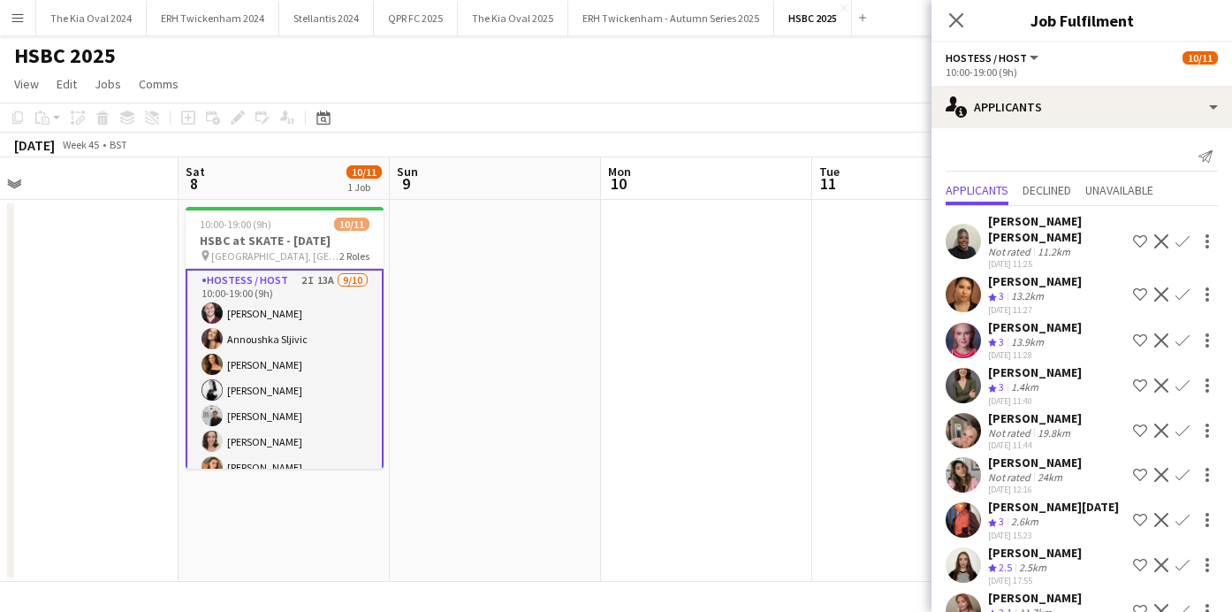
scroll to position [108, 0]
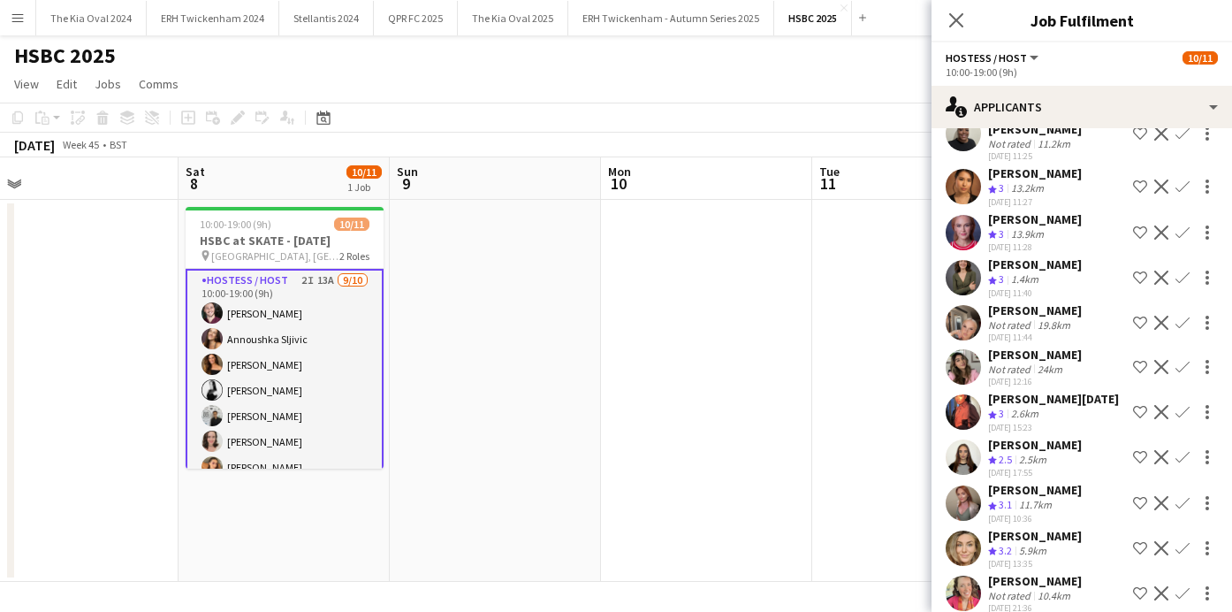
click at [1183, 541] on app-icon "Confirm" at bounding box center [1182, 548] width 14 height 14
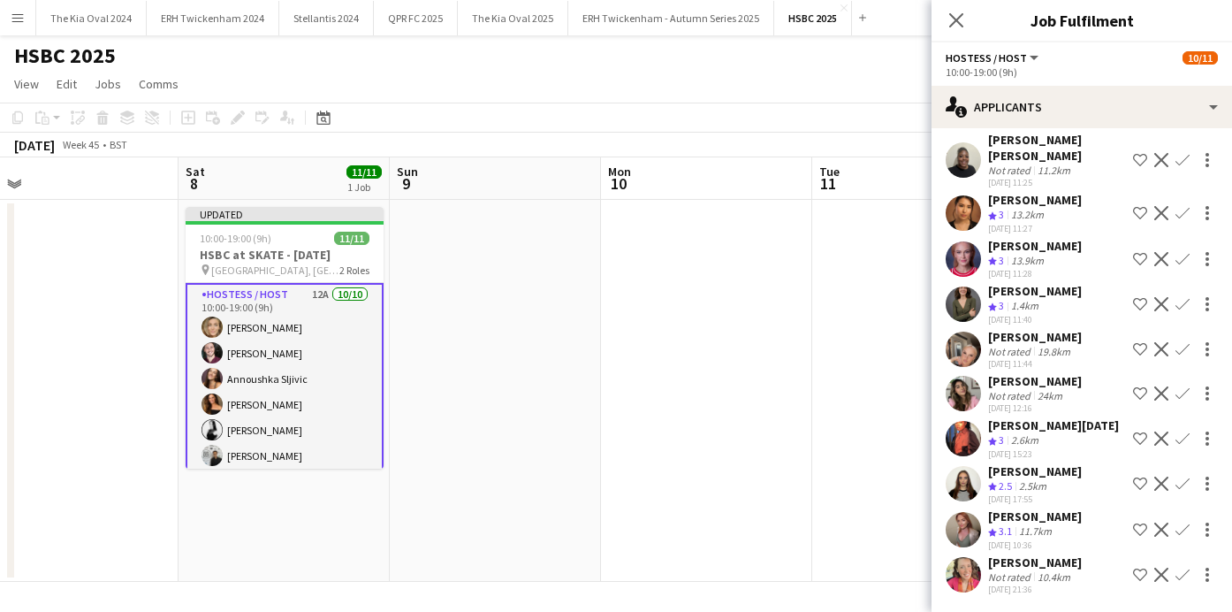
scroll to position [63, 0]
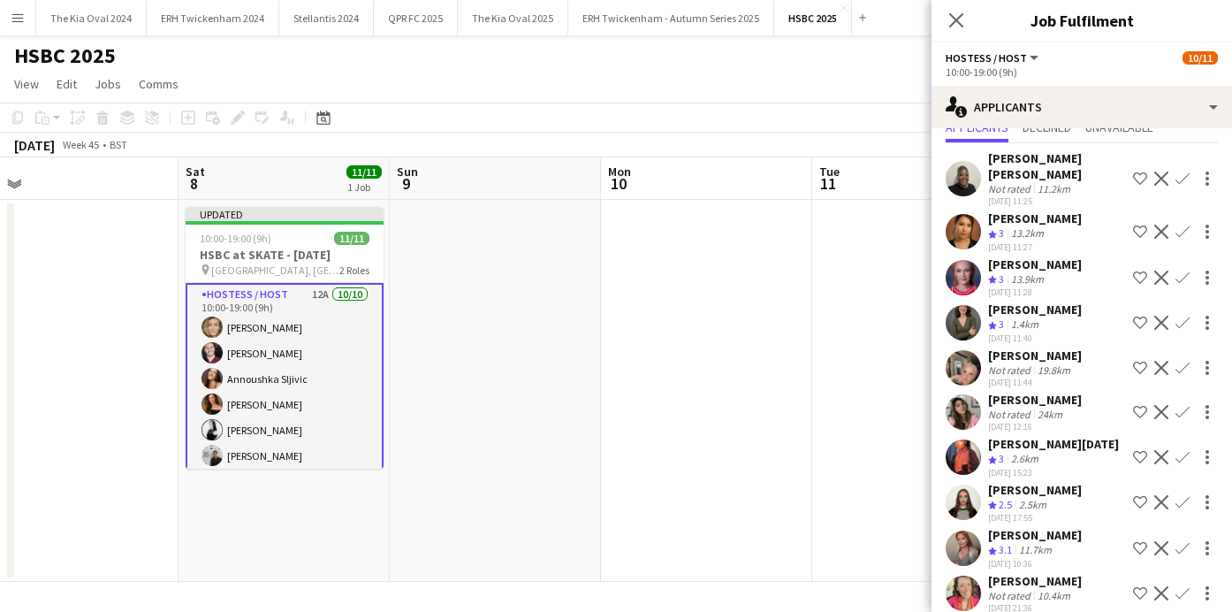
click at [962, 575] on app-user-avatar at bounding box center [963, 592] width 35 height 35
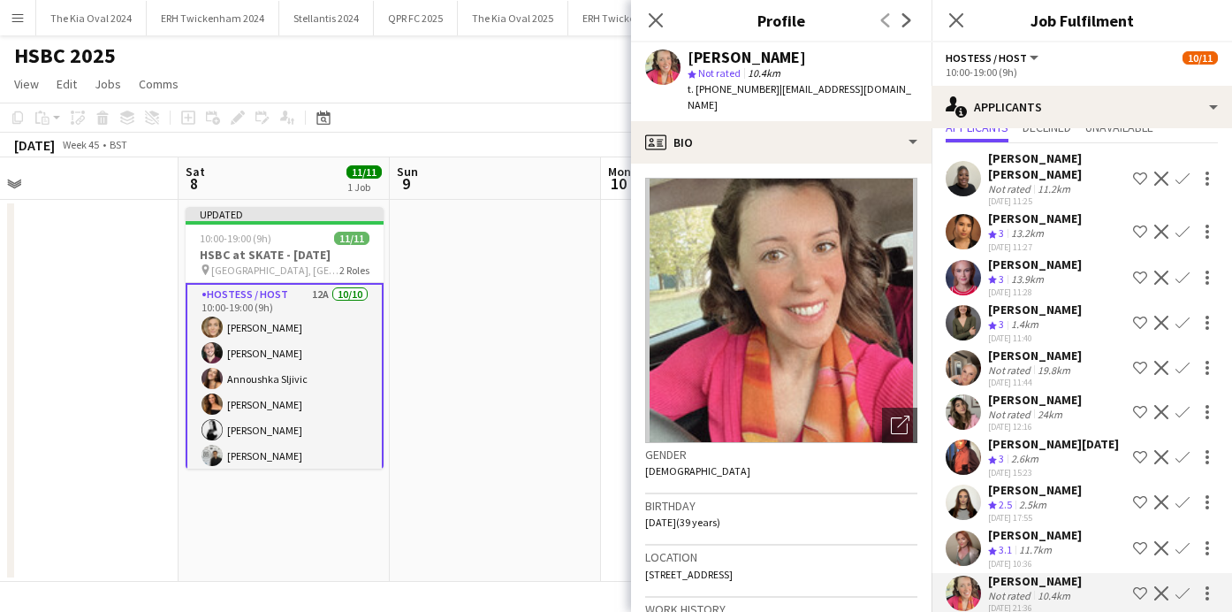
click at [518, 438] on app-date-cell at bounding box center [495, 391] width 211 height 382
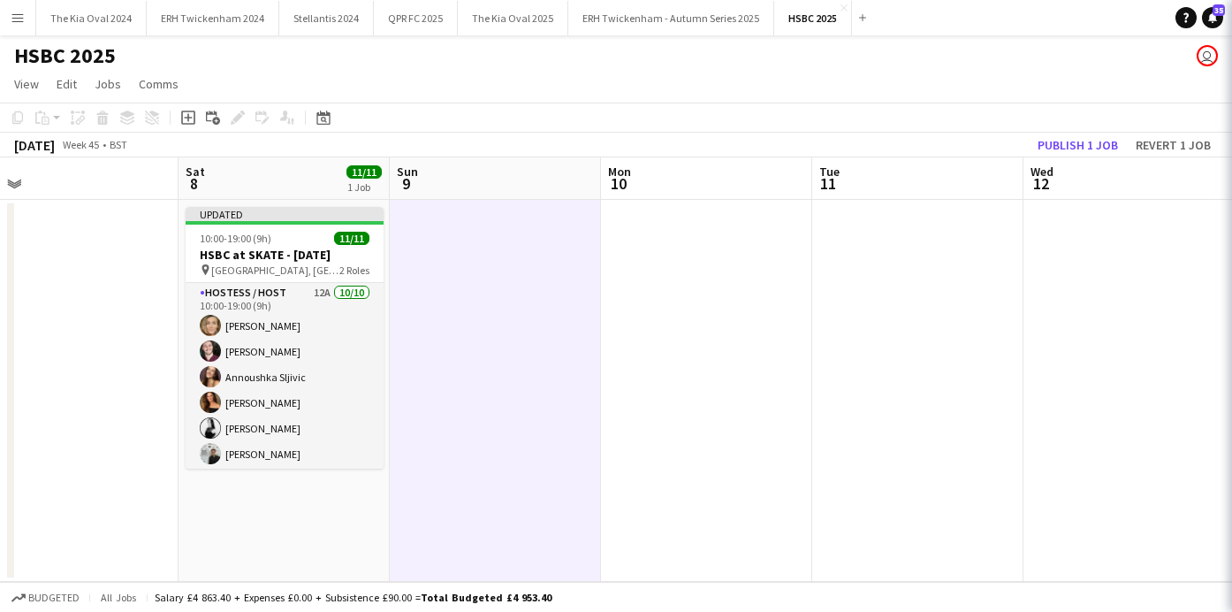
scroll to position [0, 0]
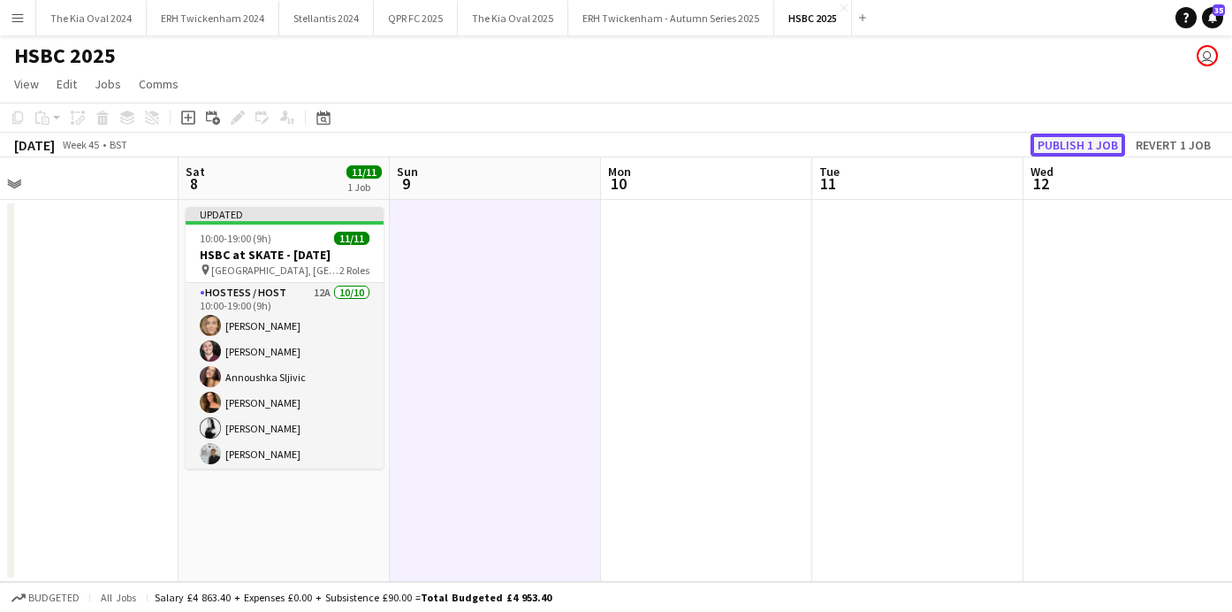
click at [1098, 142] on button "Publish 1 job" at bounding box center [1077, 144] width 95 height 23
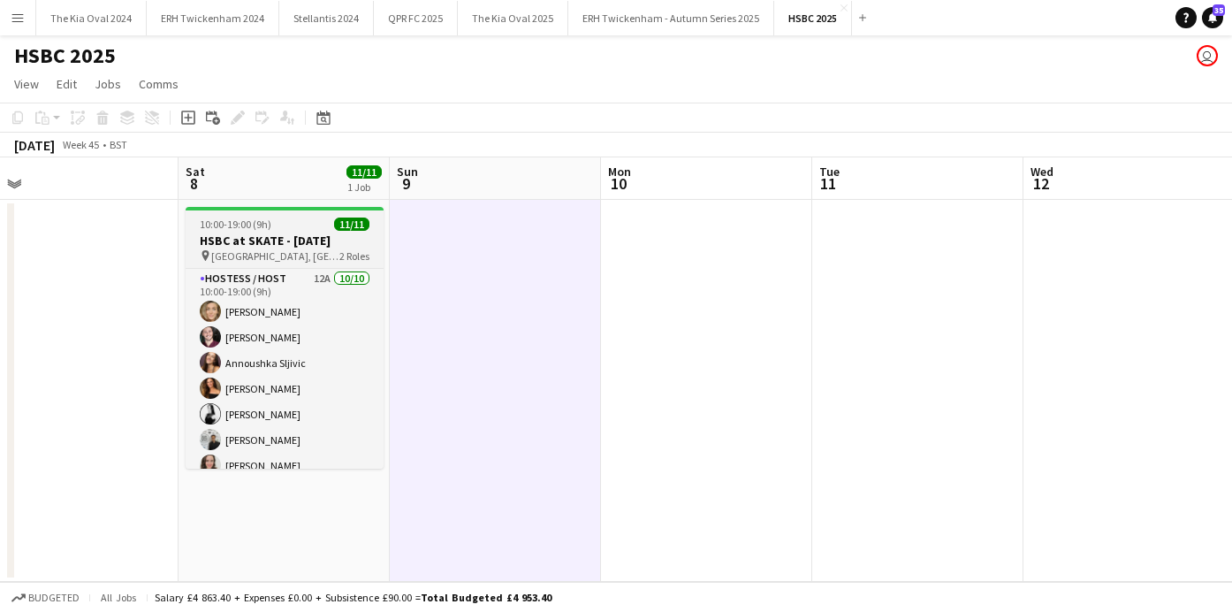
click at [315, 224] on div "10:00-19:00 (9h) 11/11" at bounding box center [285, 223] width 198 height 13
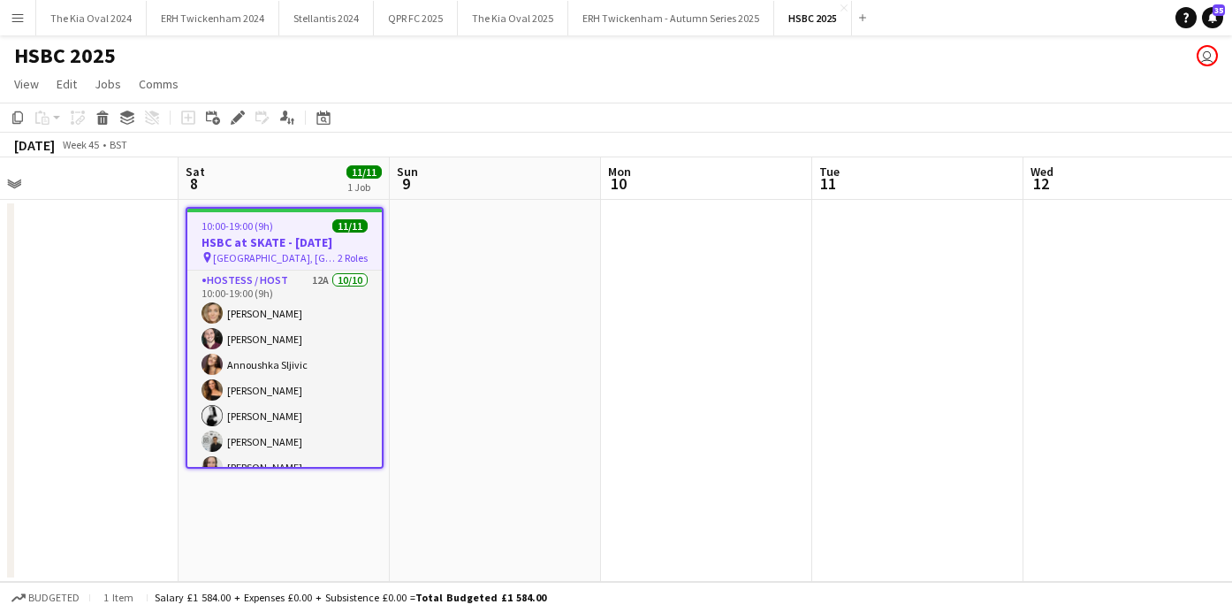
click at [492, 357] on app-date-cell at bounding box center [495, 391] width 211 height 382
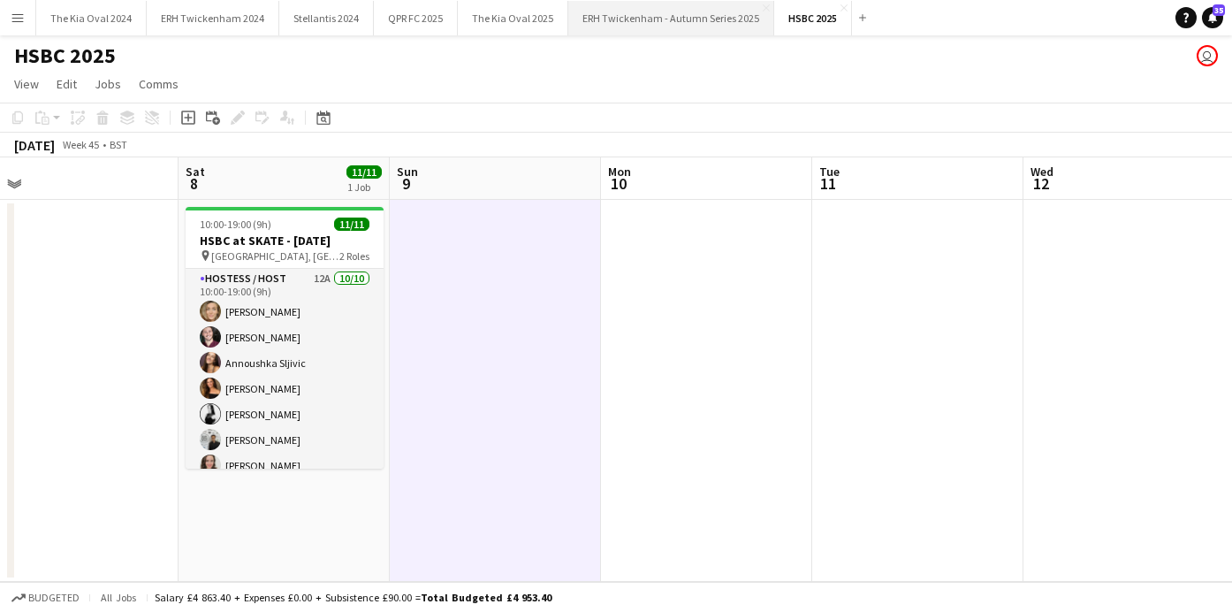
click at [652, 21] on button "ERH Twickenham - Autumn Series 2025 Close" at bounding box center [671, 18] width 206 height 34
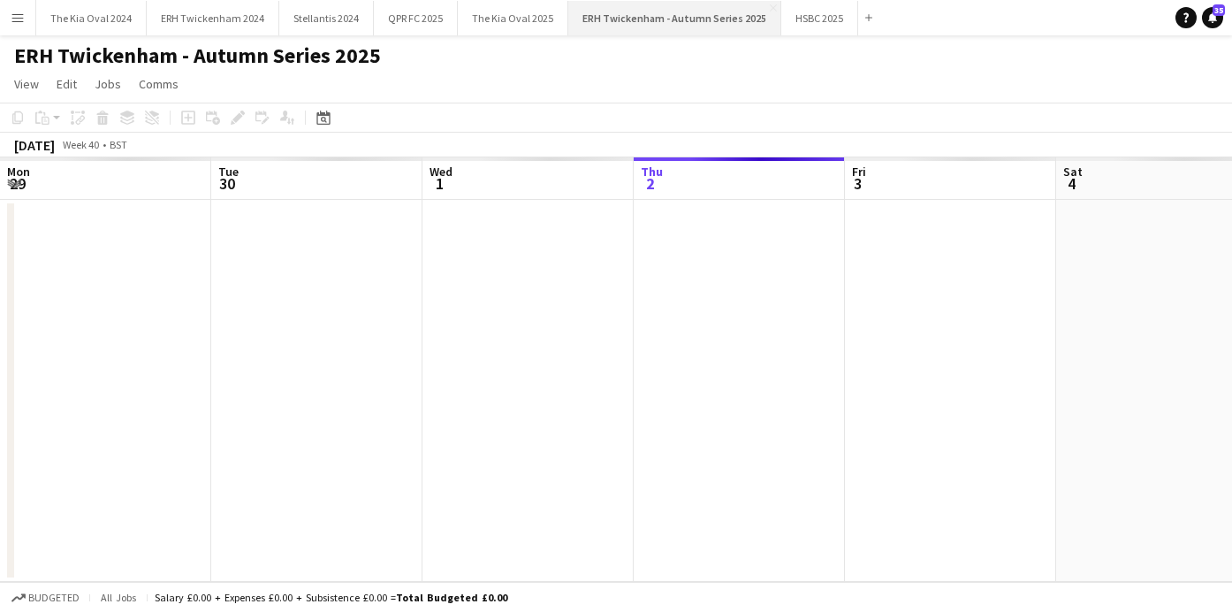
scroll to position [0, 422]
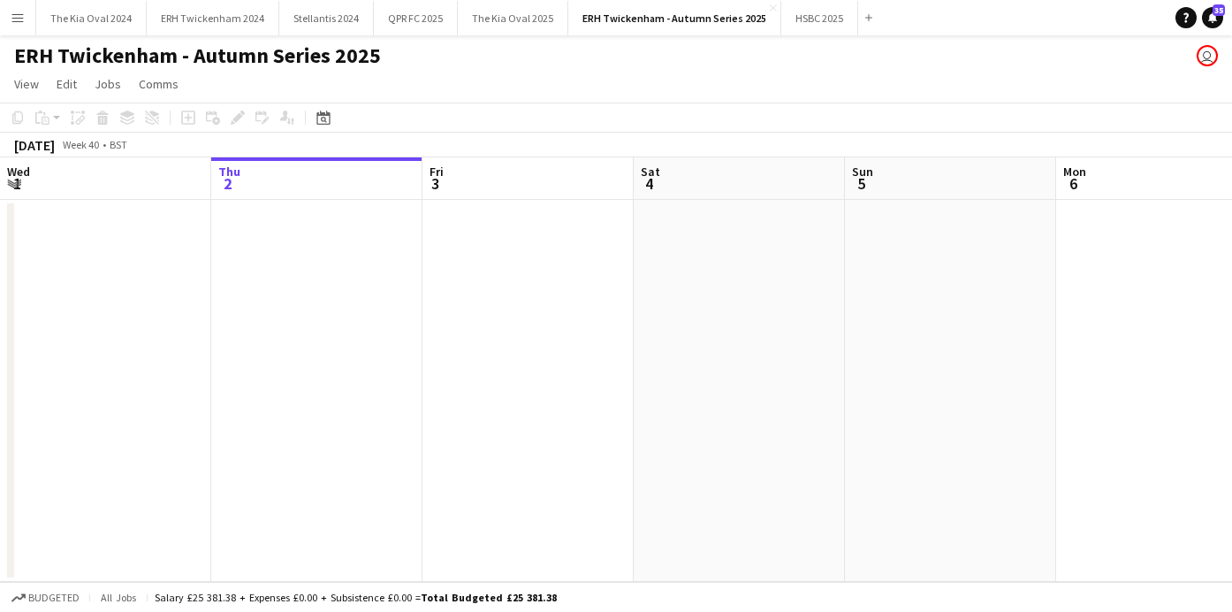
click at [317, 66] on h1 "ERH Twickenham - Autumn Series 2025" at bounding box center [197, 55] width 367 height 27
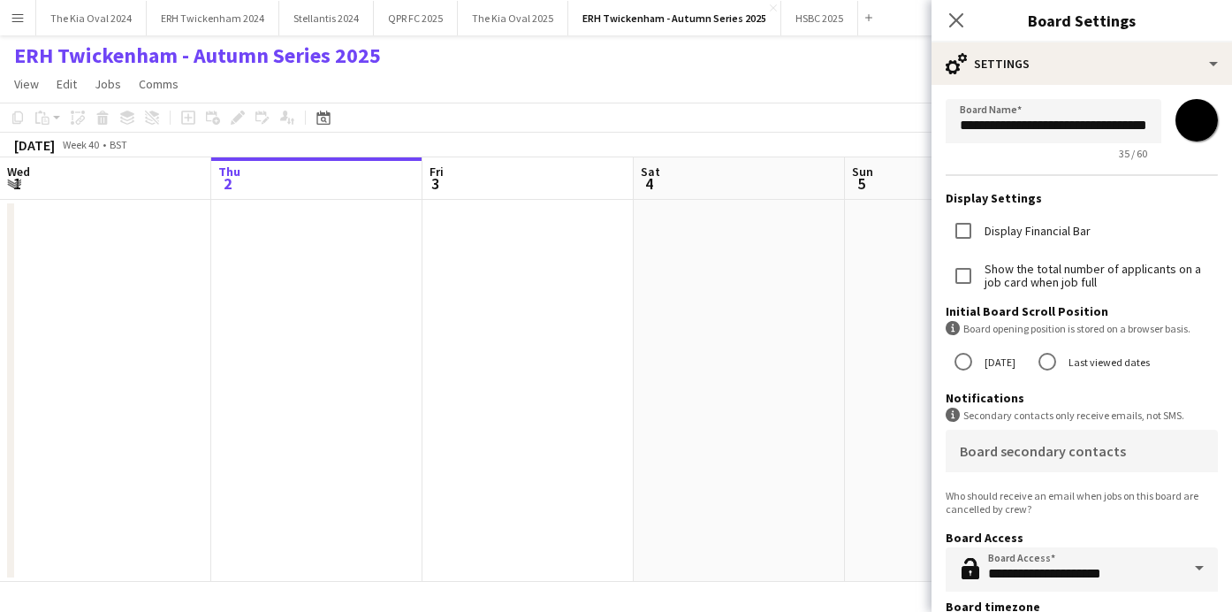
click at [553, 373] on app-date-cell at bounding box center [527, 391] width 211 height 382
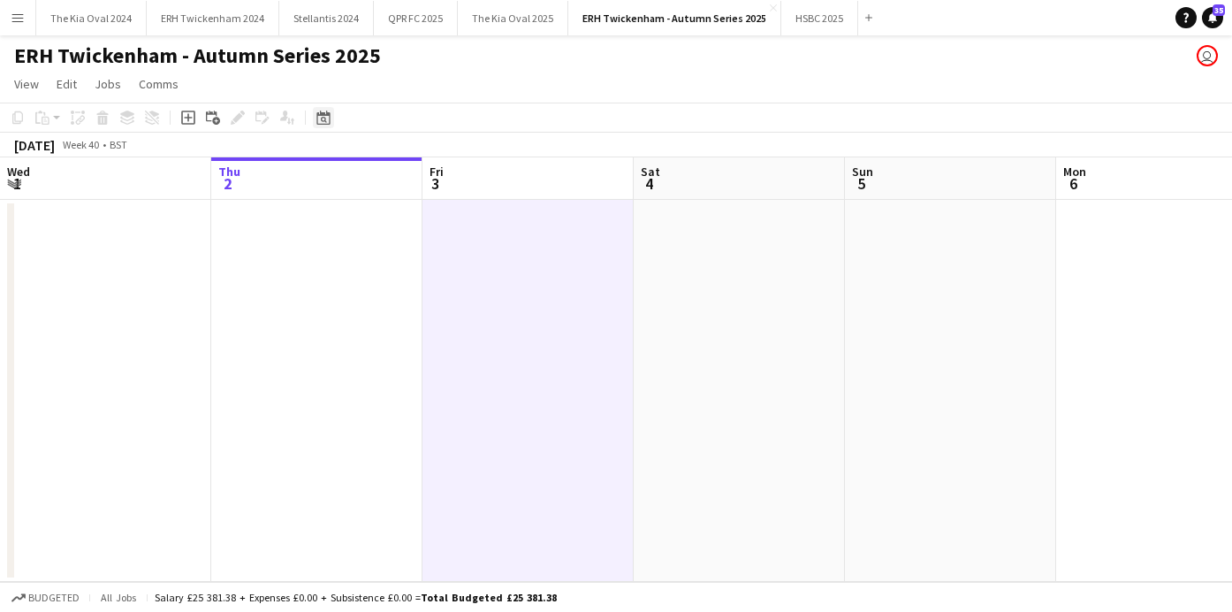
click at [323, 114] on icon at bounding box center [322, 117] width 13 height 14
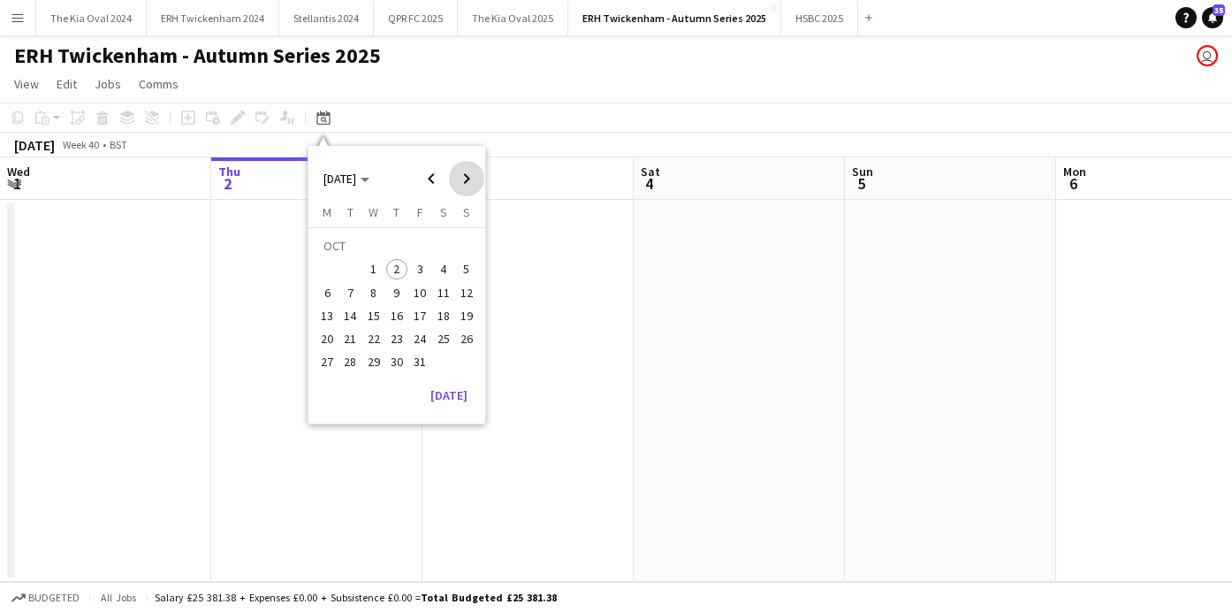
click at [466, 177] on span "Next month" at bounding box center [466, 178] width 35 height 35
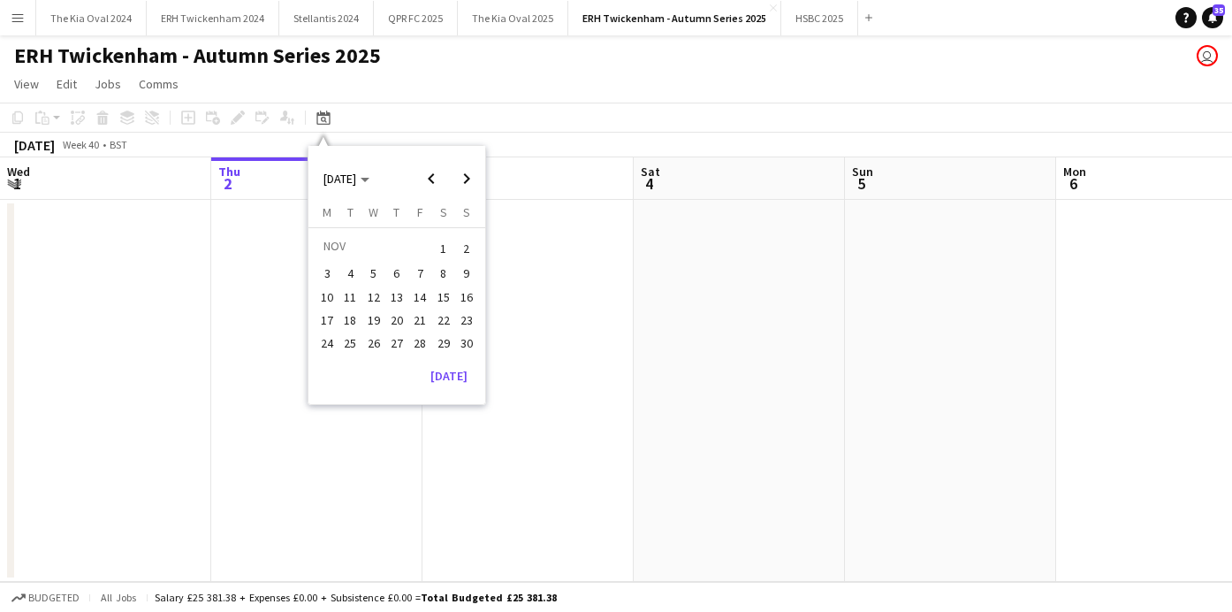
click at [443, 251] on span "1" at bounding box center [443, 248] width 21 height 25
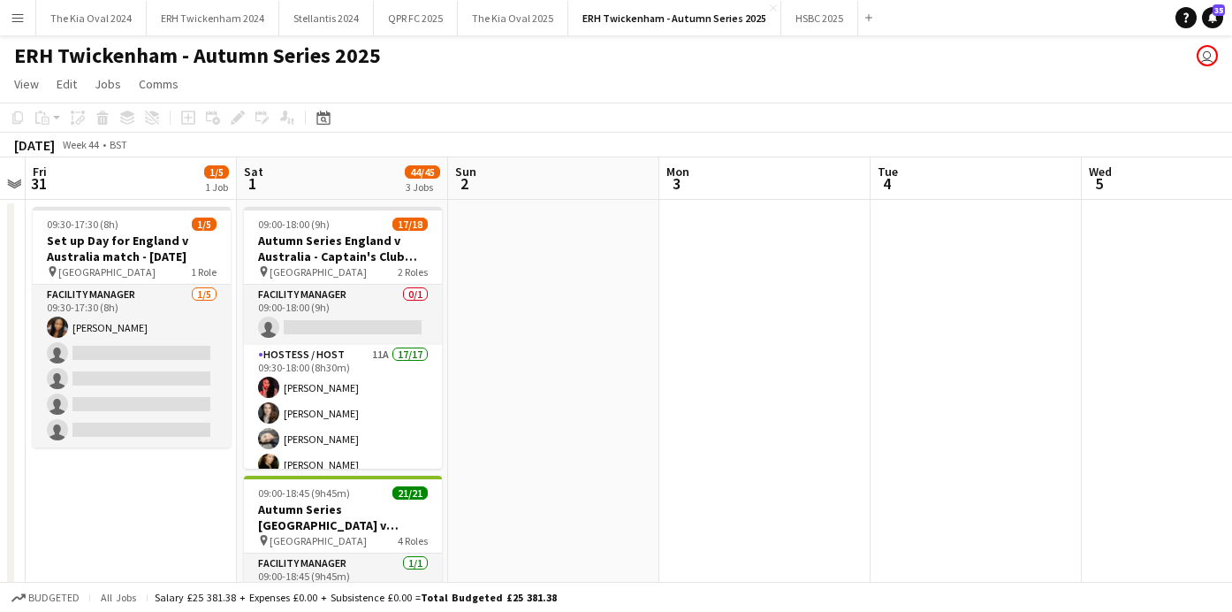
click at [19, 19] on app-icon "Menu" at bounding box center [18, 18] width 14 height 14
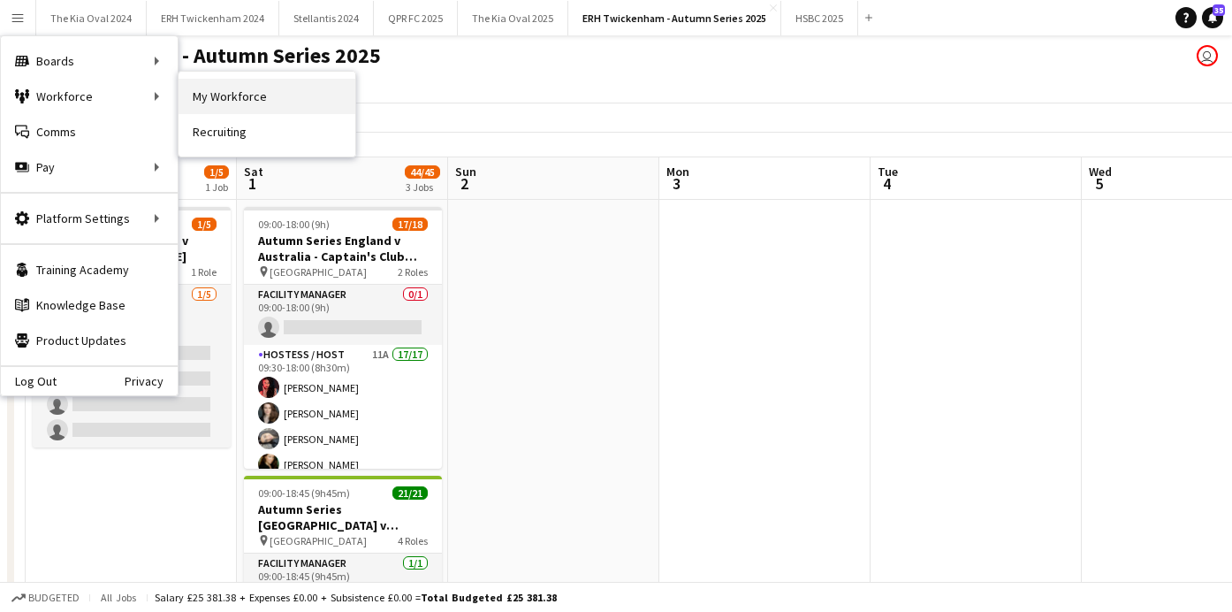
click at [228, 88] on link "My Workforce" at bounding box center [267, 96] width 177 height 35
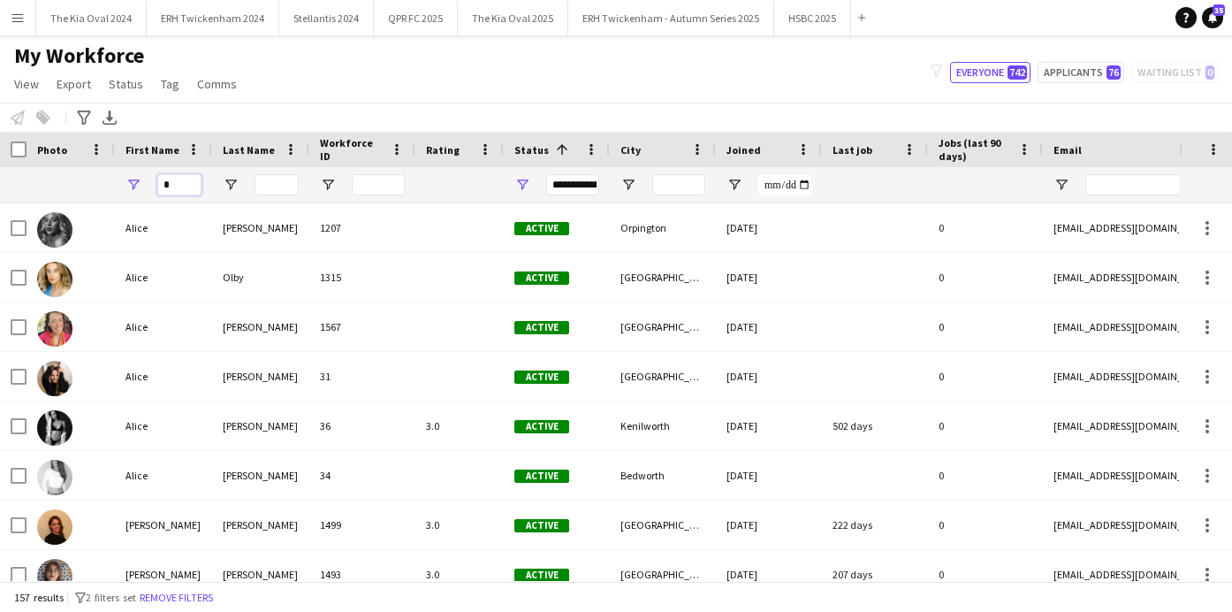
drag, startPoint x: 184, startPoint y: 189, endPoint x: 103, endPoint y: 189, distance: 80.4
click at [103, 189] on div "*" at bounding box center [958, 184] width 1916 height 35
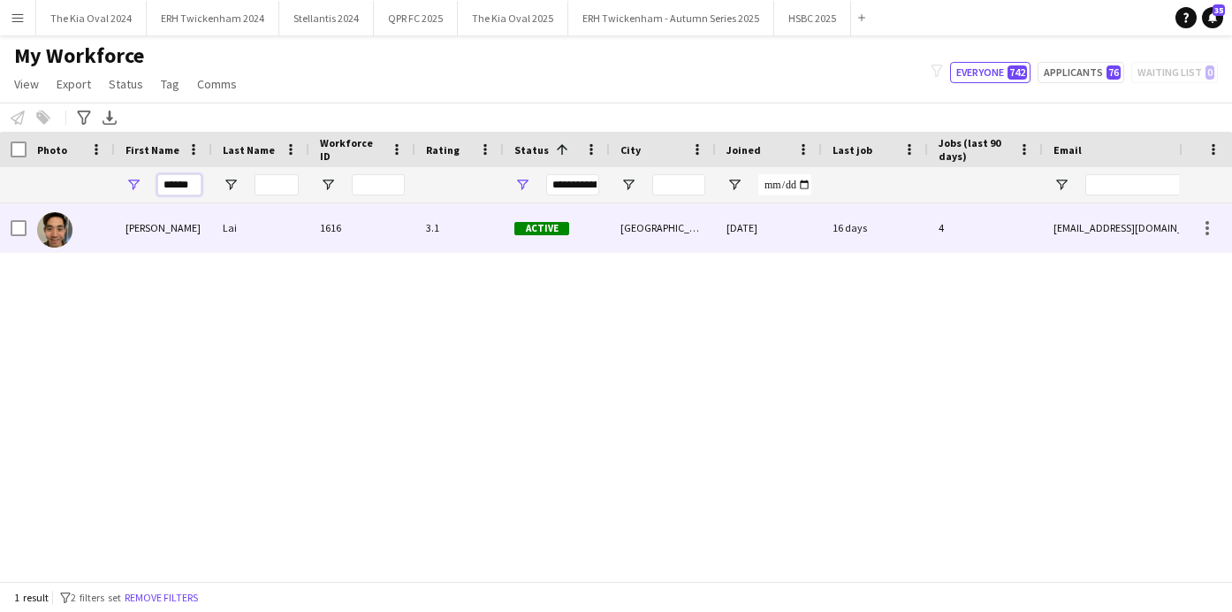
type input "******"
click at [138, 225] on div "[PERSON_NAME]" at bounding box center [163, 227] width 97 height 49
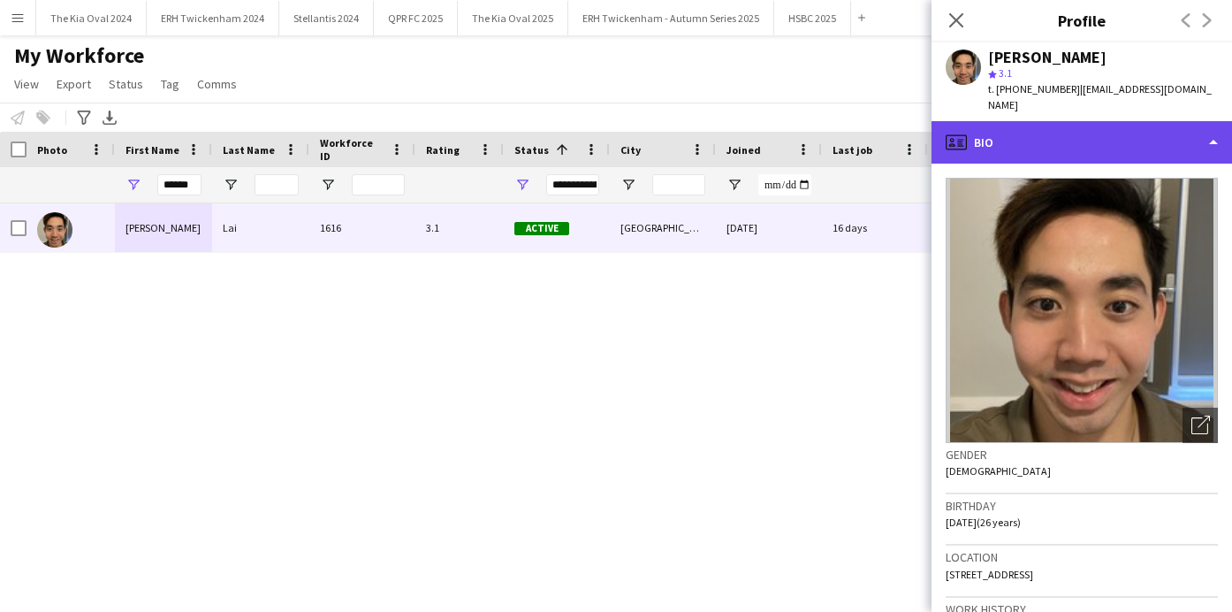
click at [1130, 133] on div "profile Bio" at bounding box center [1081, 142] width 300 height 42
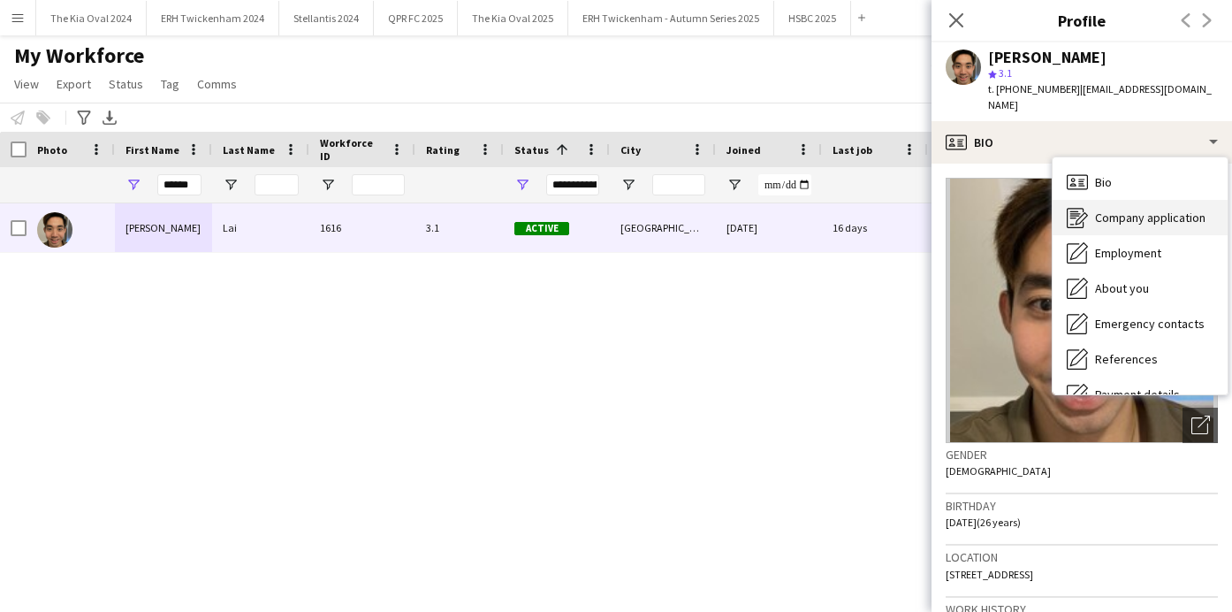
click at [1152, 209] on span "Company application" at bounding box center [1150, 217] width 110 height 16
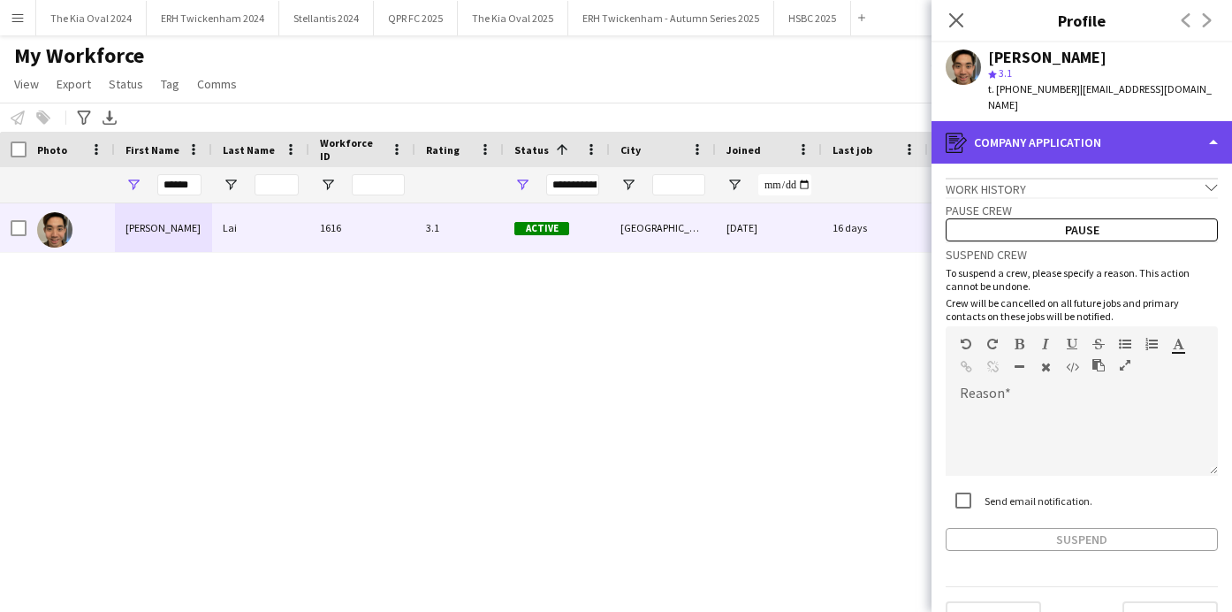
click at [1103, 128] on div "register Company application" at bounding box center [1081, 142] width 300 height 42
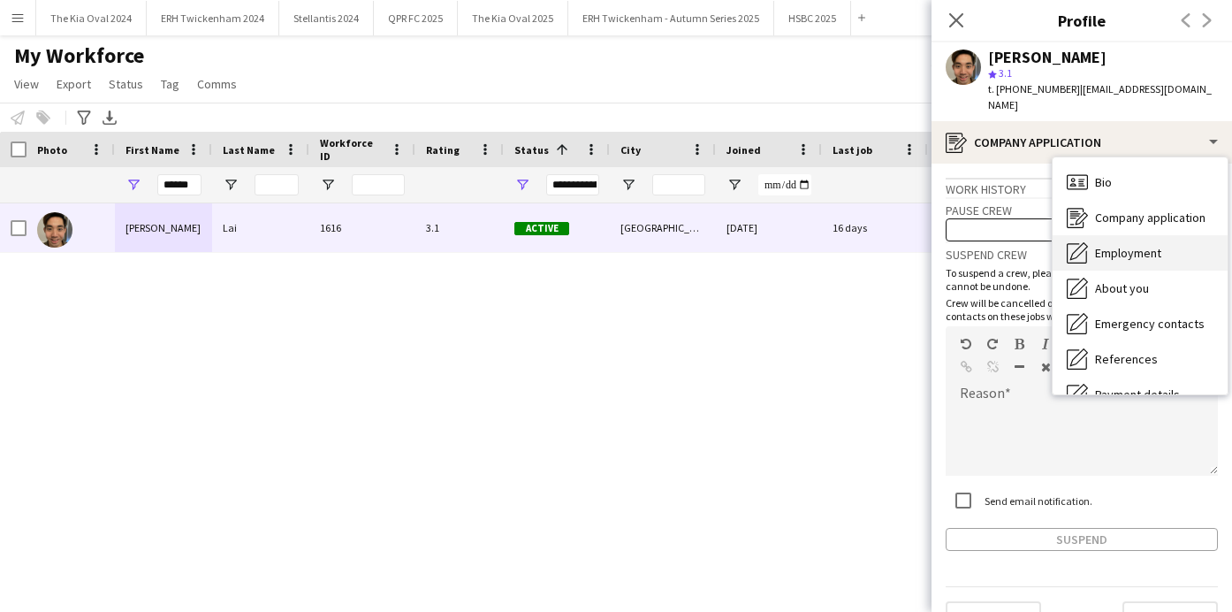
click at [1159, 245] on span "Employment" at bounding box center [1128, 253] width 66 height 16
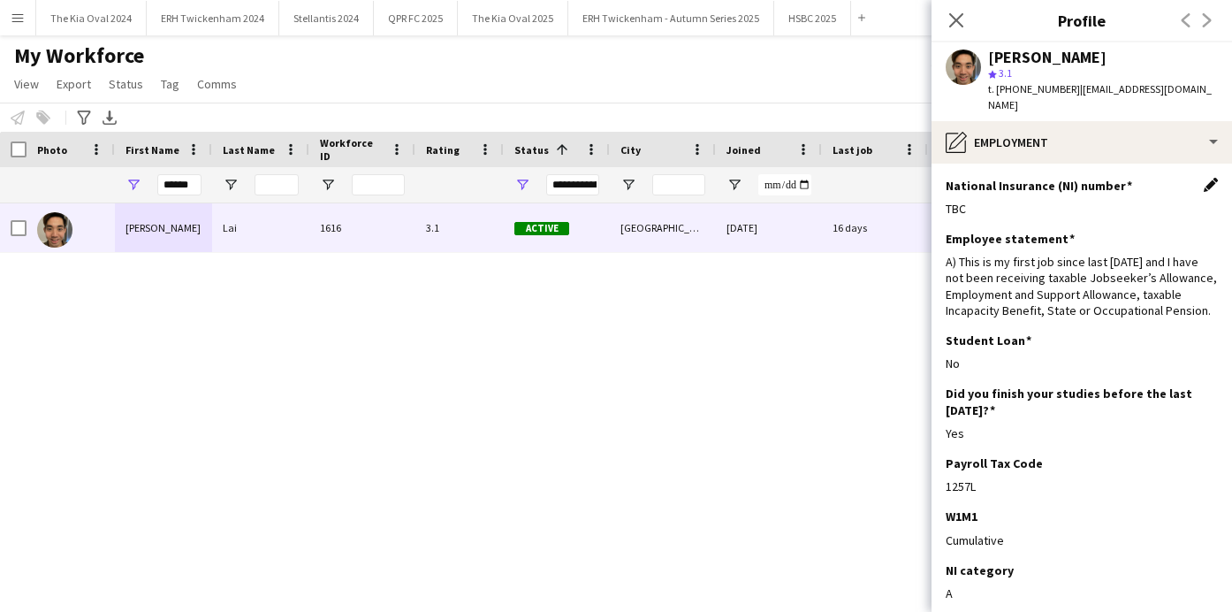
click at [1211, 178] on app-icon "Edit this field" at bounding box center [1211, 185] width 14 height 14
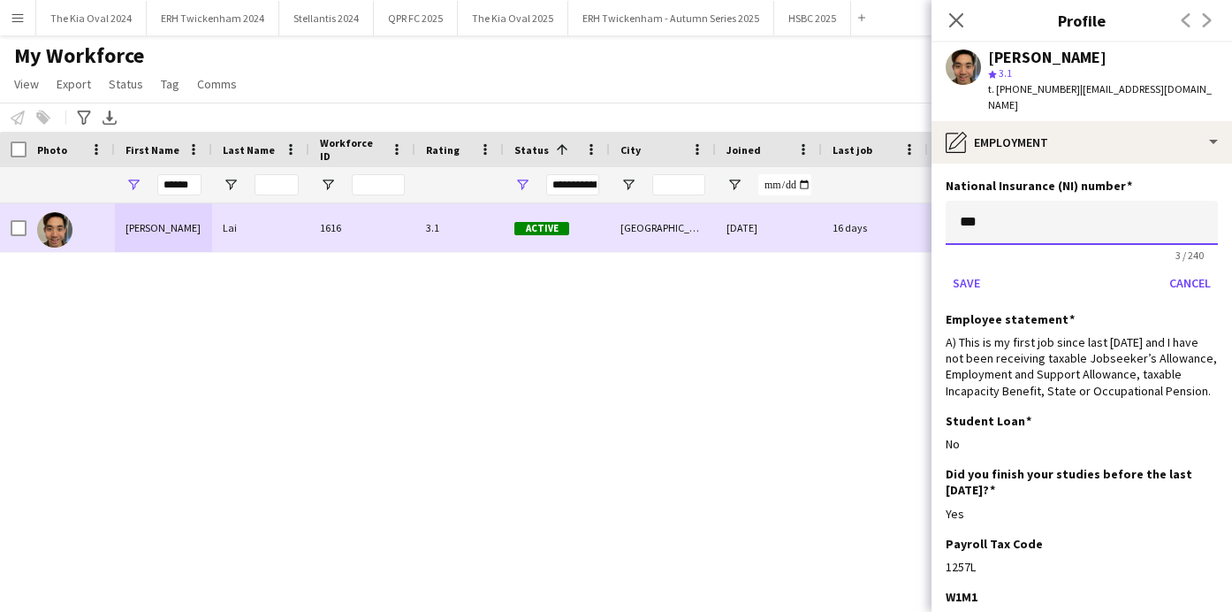
drag, startPoint x: 1056, startPoint y: 206, endPoint x: 812, endPoint y: 203, distance: 243.9
click at [814, 201] on body "Menu Boards Boards Boards All jobs Status Workforce Workforce My Workforce Recr…" at bounding box center [616, 306] width 1232 height 612
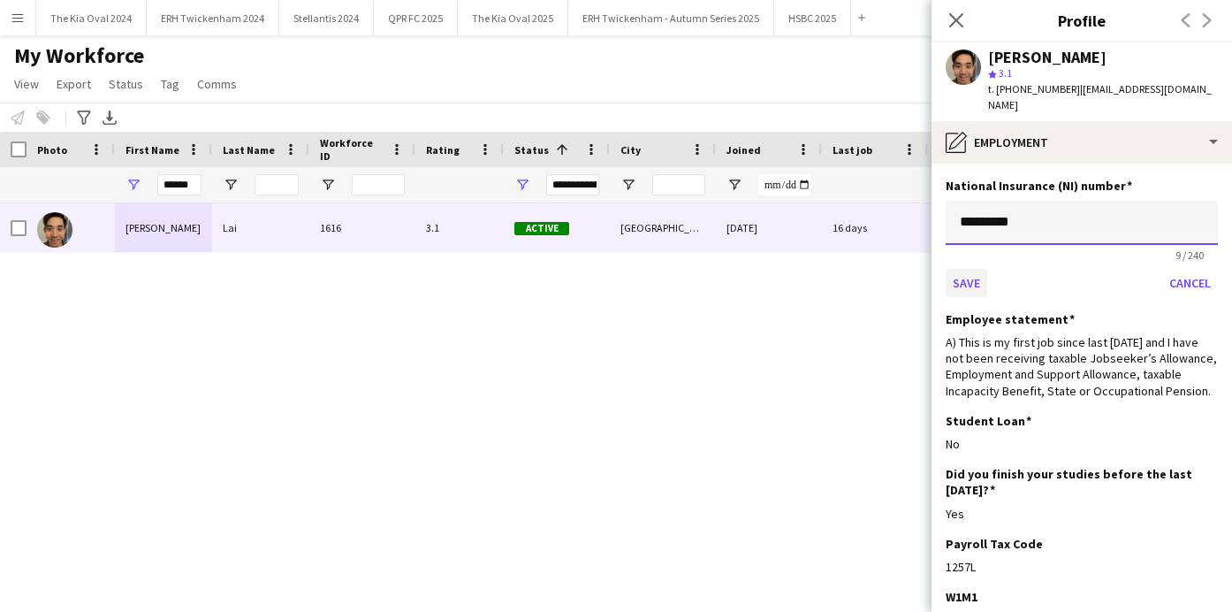
type input "*********"
click at [962, 269] on button "Save" at bounding box center [967, 283] width 42 height 28
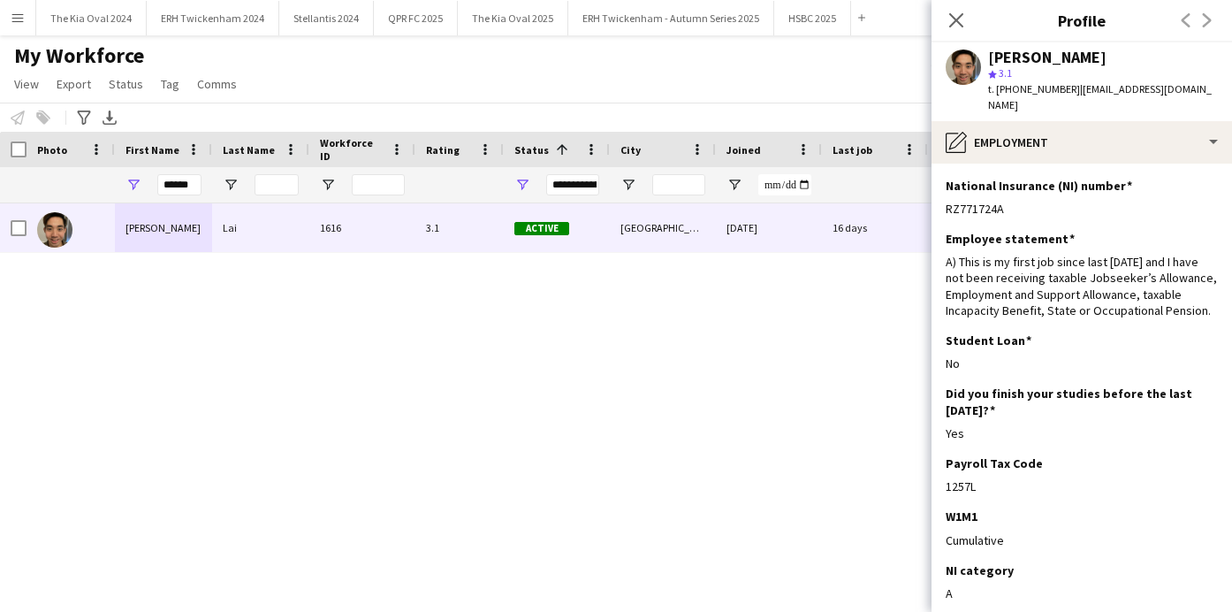
drag, startPoint x: 1020, startPoint y: 194, endPoint x: 921, endPoint y: 190, distance: 99.0
click at [921, 190] on body "Menu Boards Boards Boards All jobs Status Workforce Workforce My Workforce Recr…" at bounding box center [616, 306] width 1232 height 612
click at [991, 201] on div "RZ771724A" at bounding box center [1082, 209] width 272 height 16
drag, startPoint x: 1004, startPoint y: 193, endPoint x: 944, endPoint y: 186, distance: 60.4
click at [944, 186] on app-section-data-types "National Insurance (NI) number Edit this field RZ771724A Employee statement Edi…" at bounding box center [1081, 387] width 300 height 448
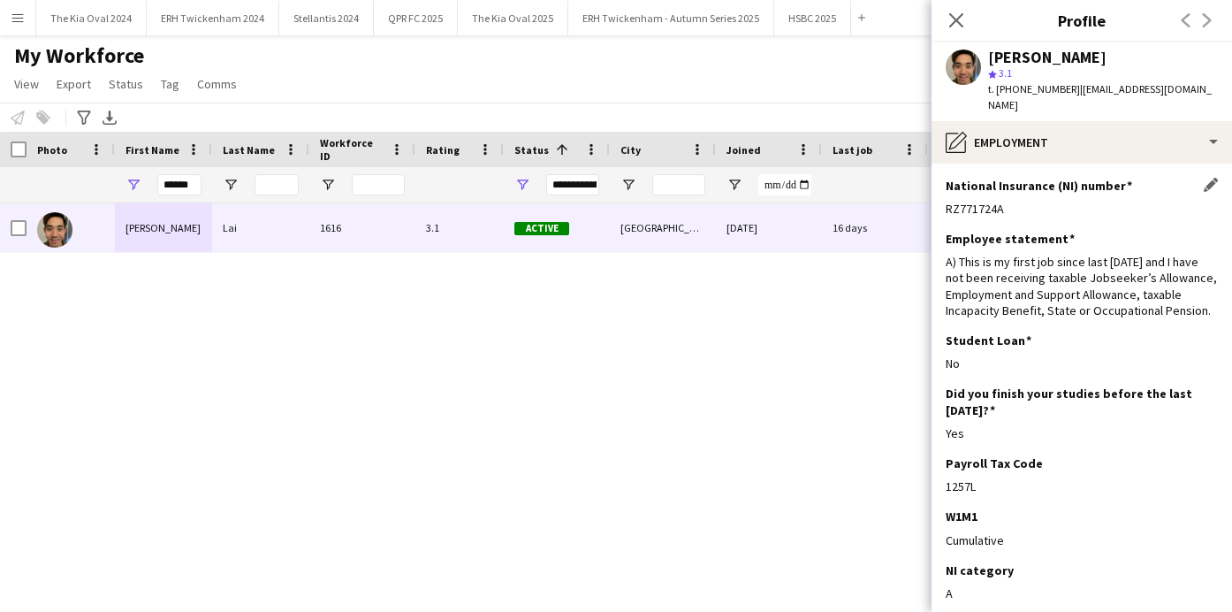
copy div "RZ771724A"
